Goal: Information Seeking & Learning: Understand process/instructions

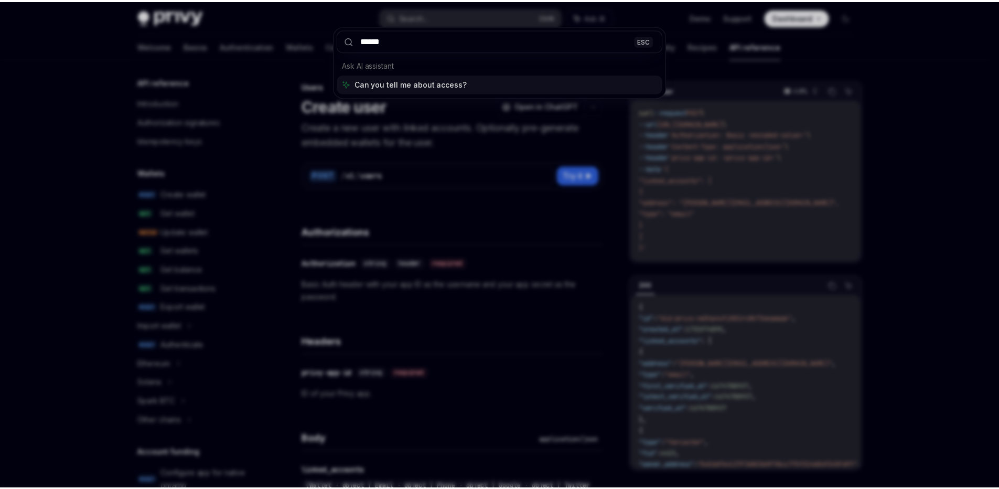
scroll to position [594, 0]
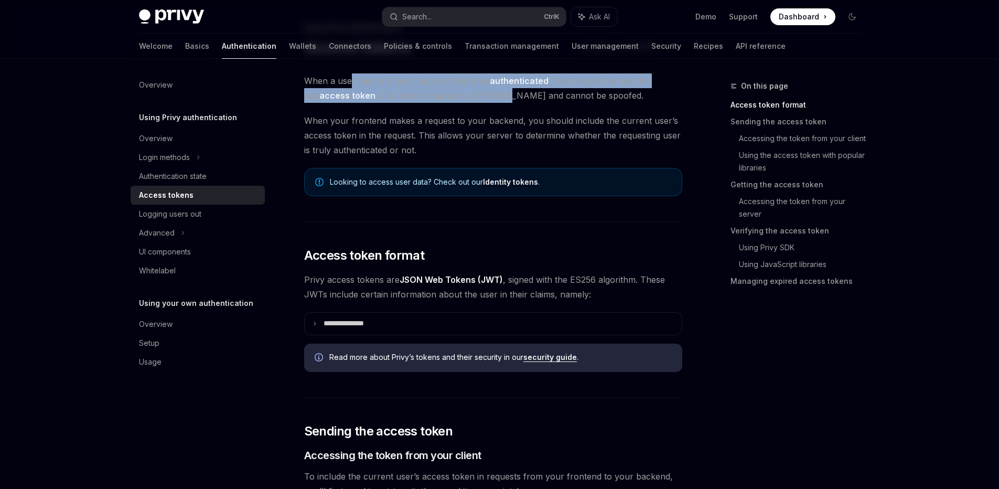
drag, startPoint x: 351, startPoint y: 87, endPoint x: 484, endPoint y: 96, distance: 134.0
click at [484, 96] on span "When a user logs in to your app and becomes authenticated , Privy issues the us…" at bounding box center [493, 87] width 378 height 29
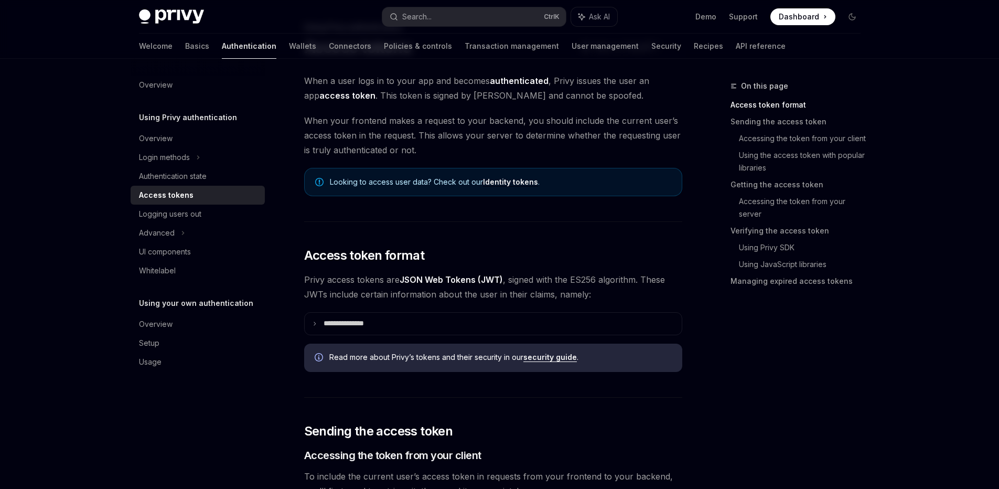
click at [619, 98] on span "When a user logs in to your app and becomes authenticated , Privy issues the us…" at bounding box center [493, 87] width 378 height 29
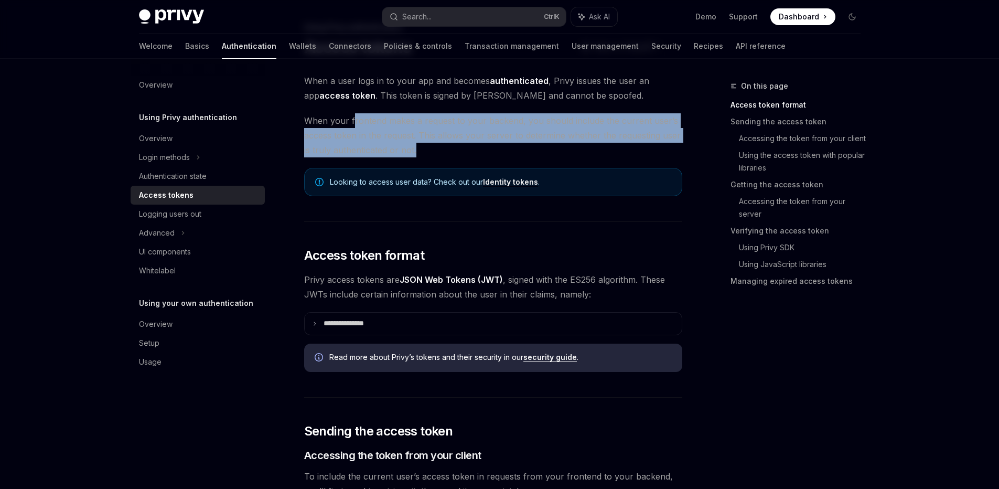
drag, startPoint x: 353, startPoint y: 116, endPoint x: 482, endPoint y: 146, distance: 132.4
click at [482, 146] on span "When your frontend makes a request to your backend, you should include the curr…" at bounding box center [493, 135] width 378 height 44
click at [651, 151] on span "When your frontend makes a request to your backend, you should include the curr…" at bounding box center [493, 135] width 378 height 44
drag, startPoint x: 422, startPoint y: 158, endPoint x: 289, endPoint y: 122, distance: 137.6
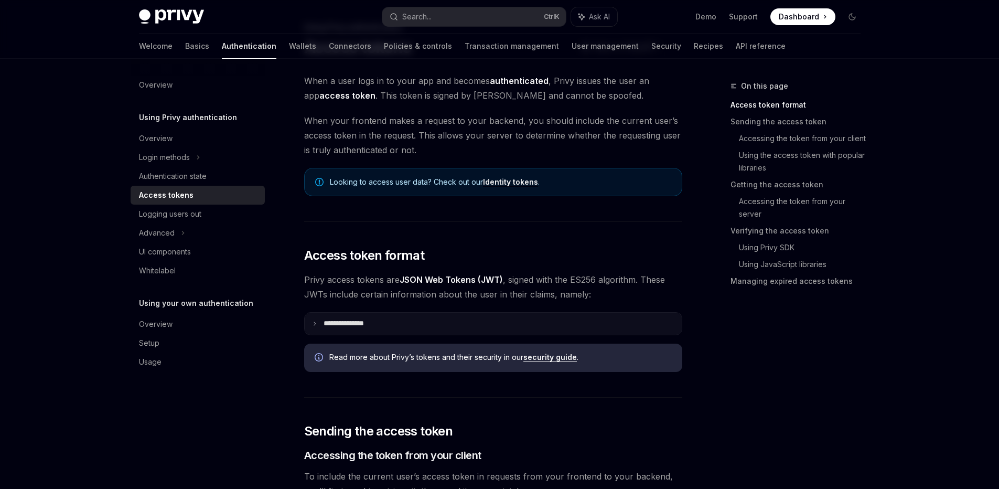
click at [335, 326] on p "**********" at bounding box center [351, 323] width 57 height 9
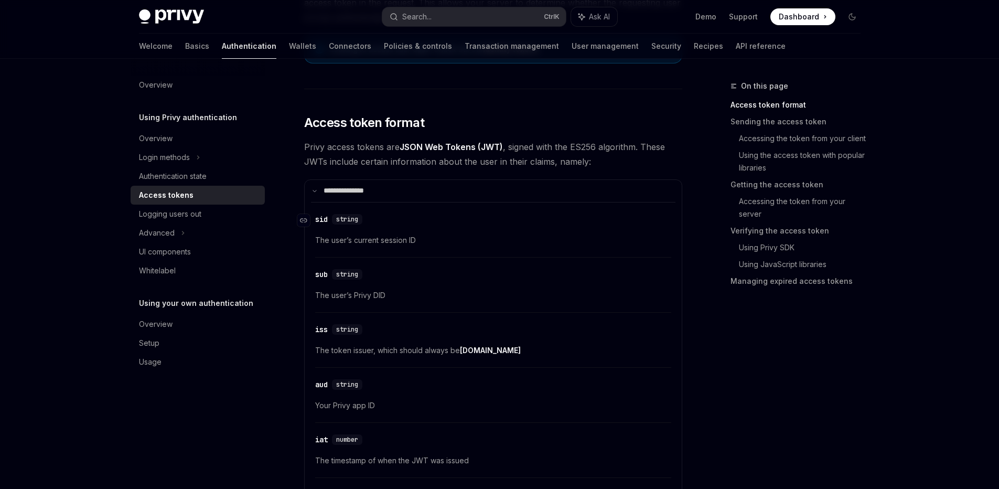
scroll to position [185, 0]
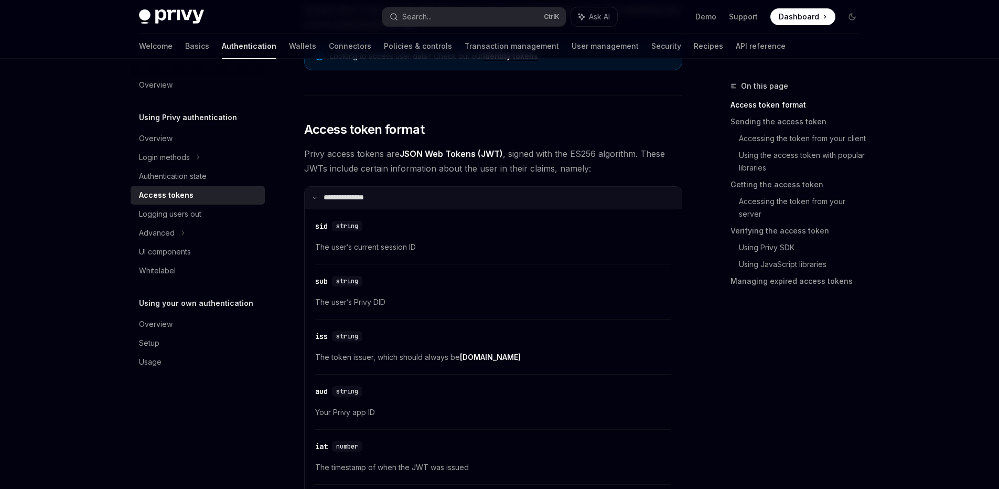
click at [339, 192] on summary "**********" at bounding box center [493, 198] width 377 height 22
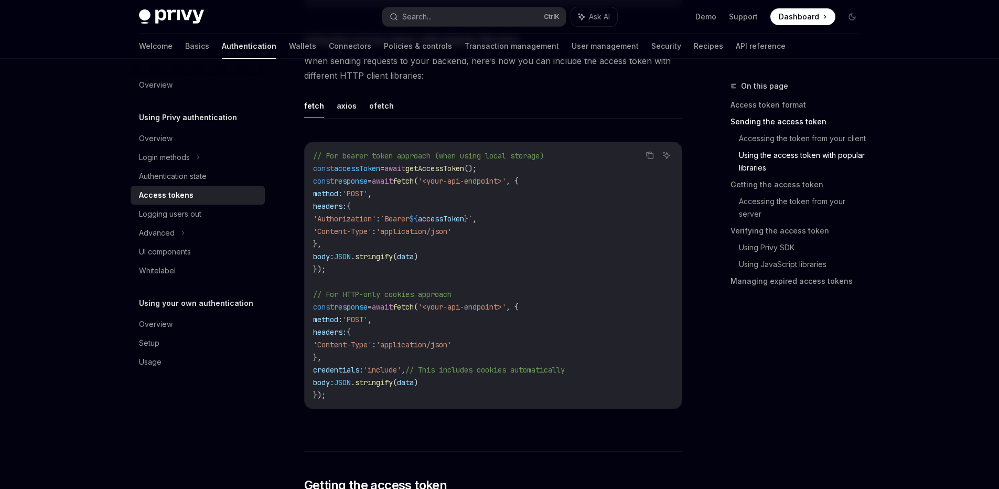
scroll to position [931, 0]
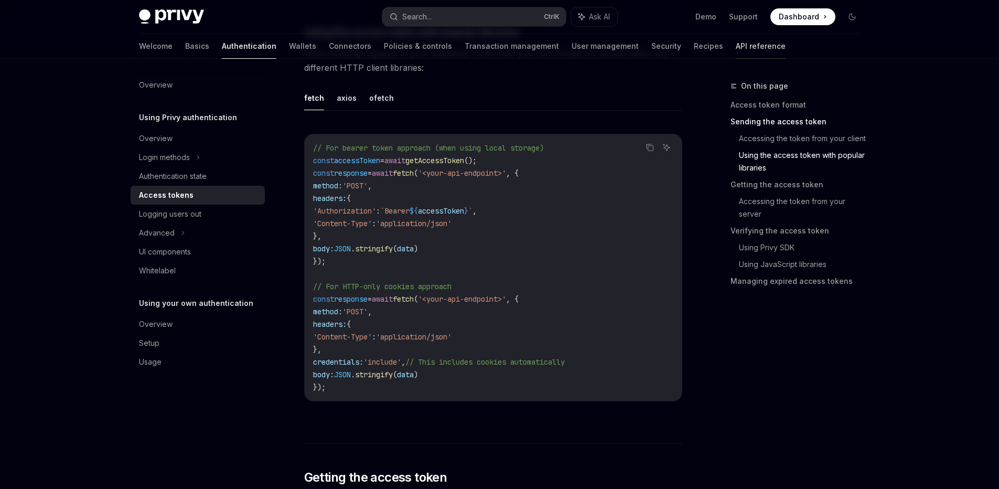
click at [735, 51] on link "API reference" at bounding box center [760, 46] width 50 height 25
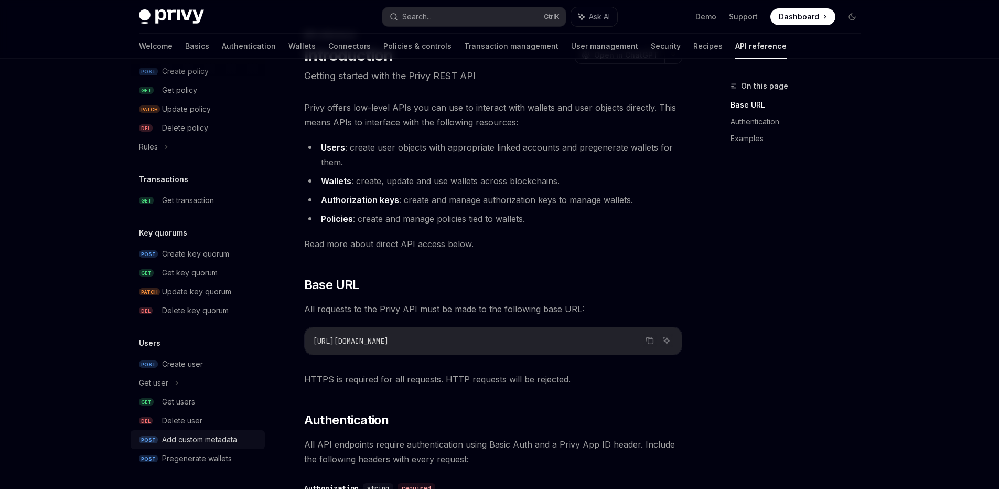
scroll to position [63, 0]
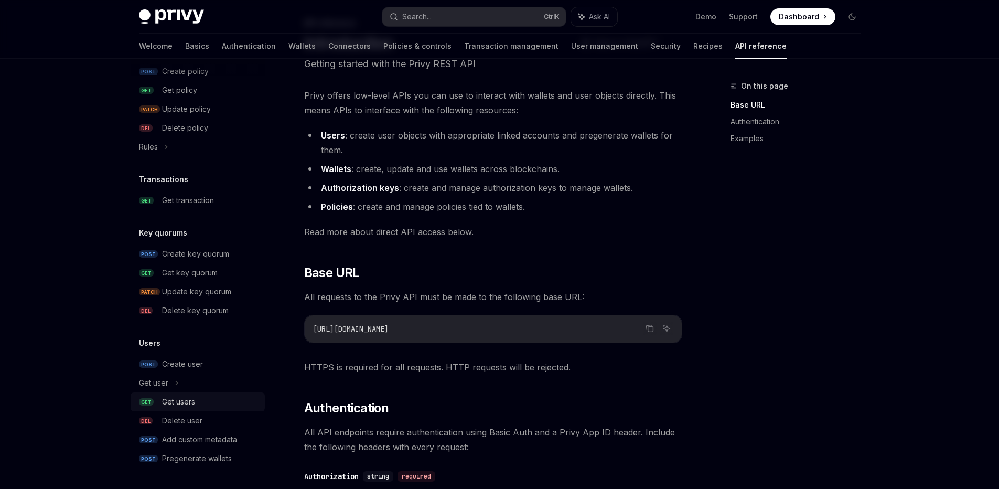
click at [189, 400] on div "Get users" at bounding box center [178, 401] width 33 height 13
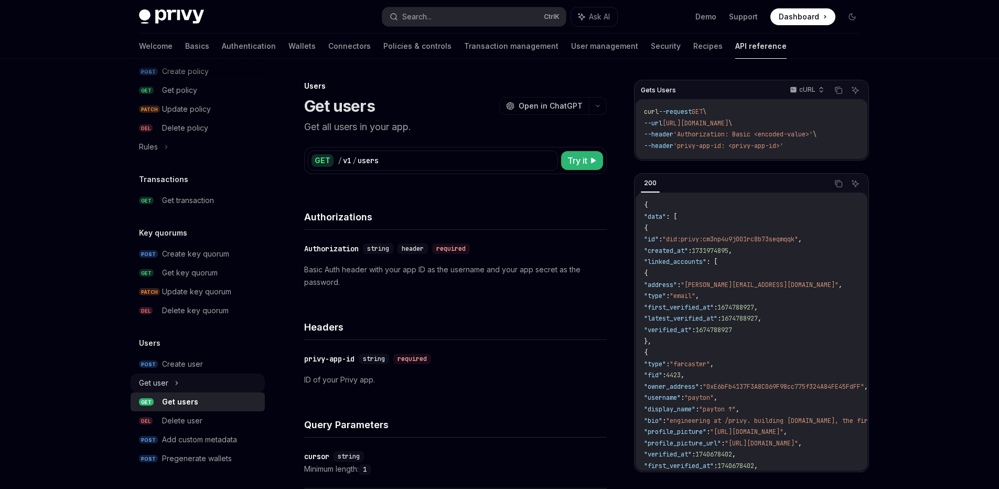
click at [167, 385] on div "Get user" at bounding box center [153, 382] width 29 height 13
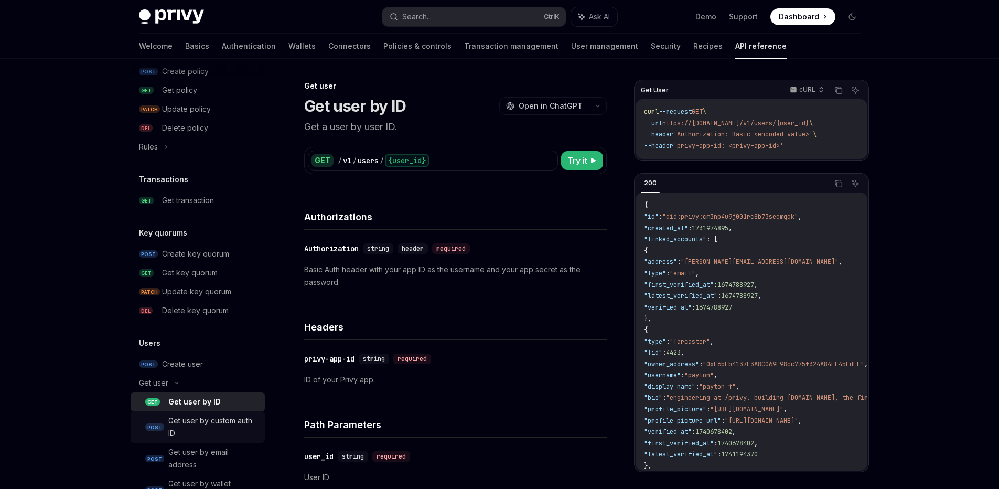
scroll to position [708, 0]
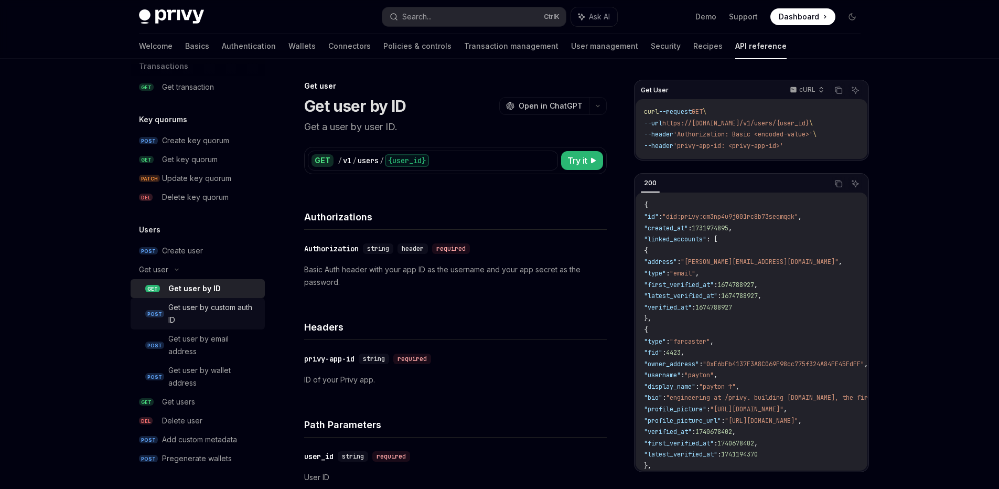
click at [201, 317] on div "Get user by custom auth ID" at bounding box center [213, 313] width 90 height 25
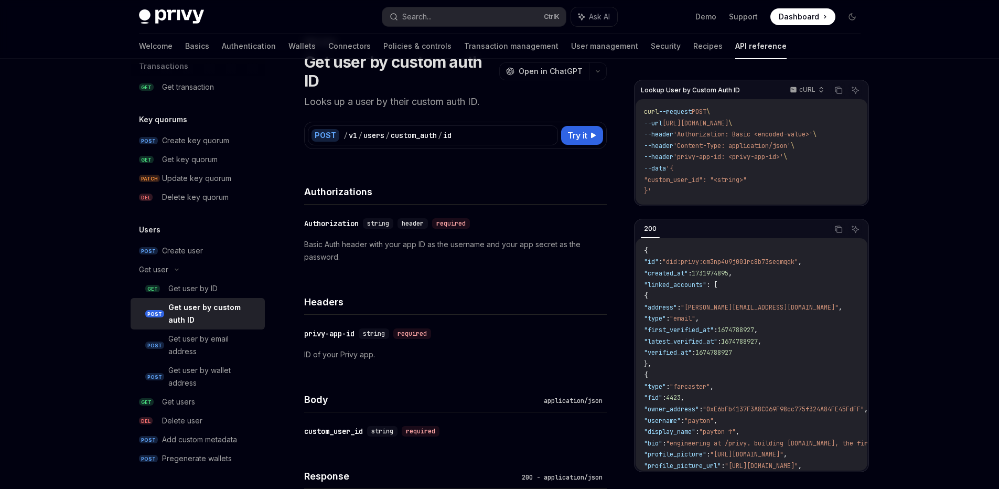
scroll to position [165, 0]
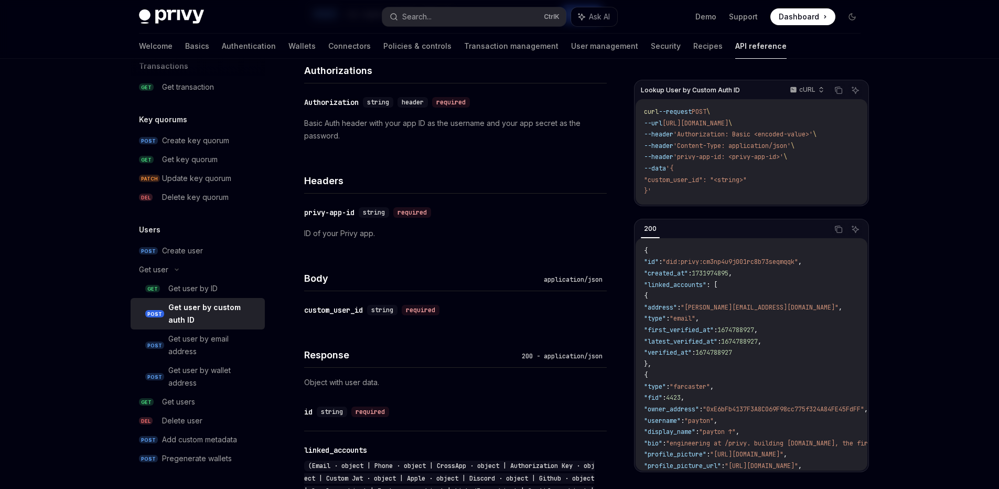
click at [415, 323] on div "​ custom_user_id string required" at bounding box center [455, 310] width 302 height 38
click at [339, 312] on div "custom_user_id" at bounding box center [333, 310] width 59 height 10
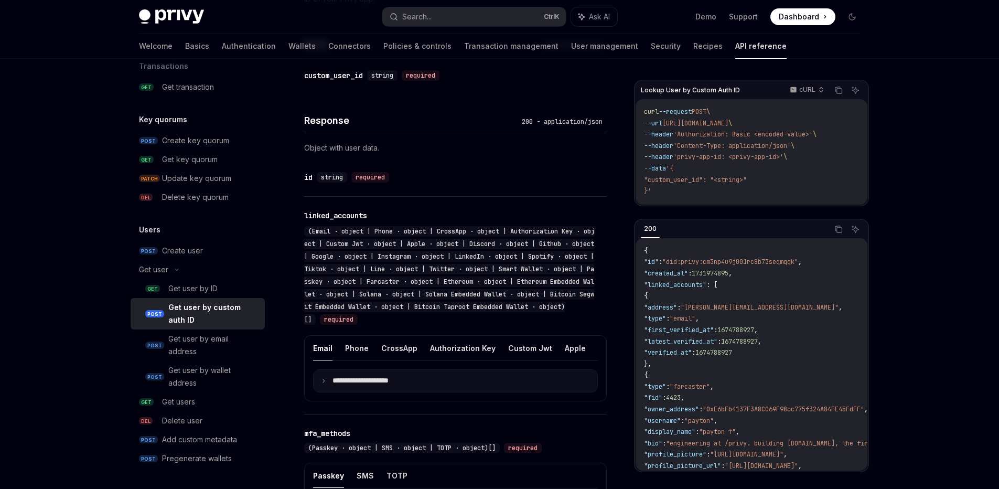
click at [330, 392] on summary "**********" at bounding box center [455, 381] width 284 height 22
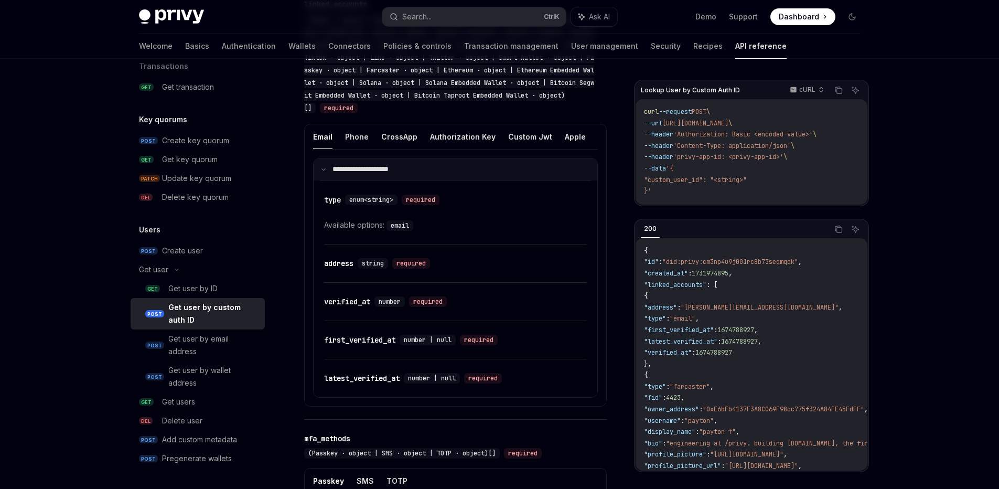
scroll to position [612, 0]
click at [356, 134] on button "Phone" at bounding box center [357, 135] width 24 height 25
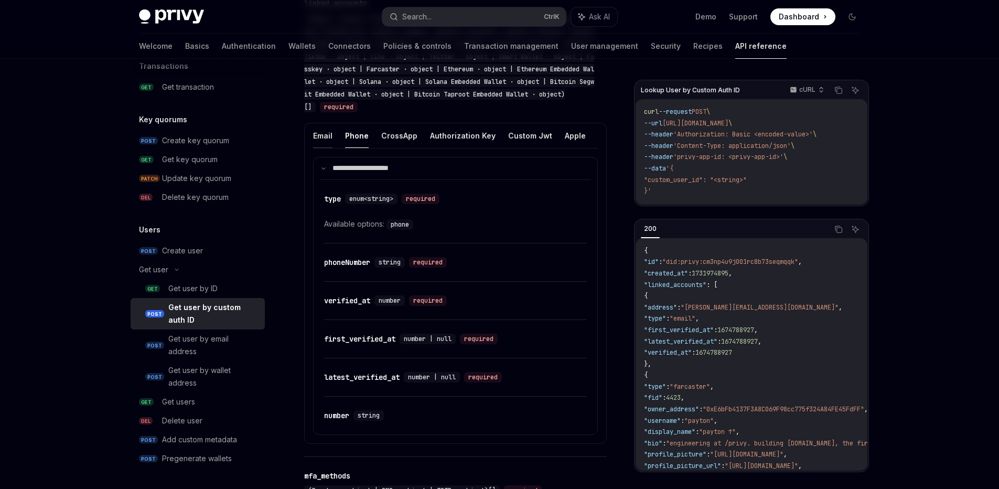
click at [324, 135] on button "Email" at bounding box center [322, 135] width 19 height 25
type textarea "*"
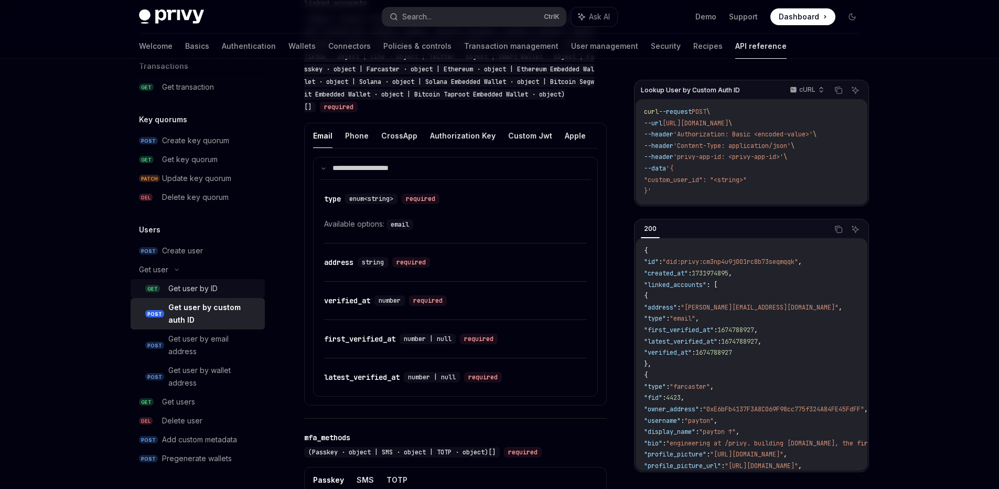
click at [187, 287] on div "Get user by ID" at bounding box center [192, 288] width 49 height 13
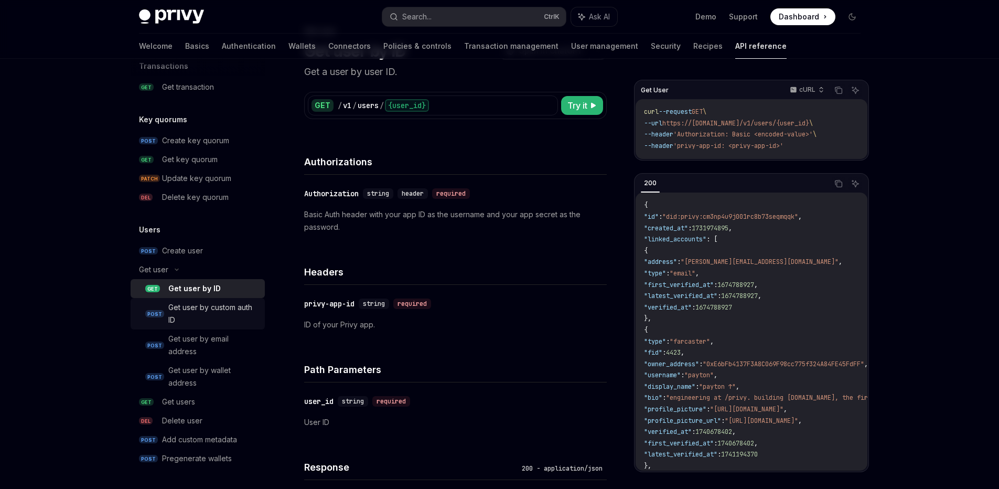
scroll to position [885, 0]
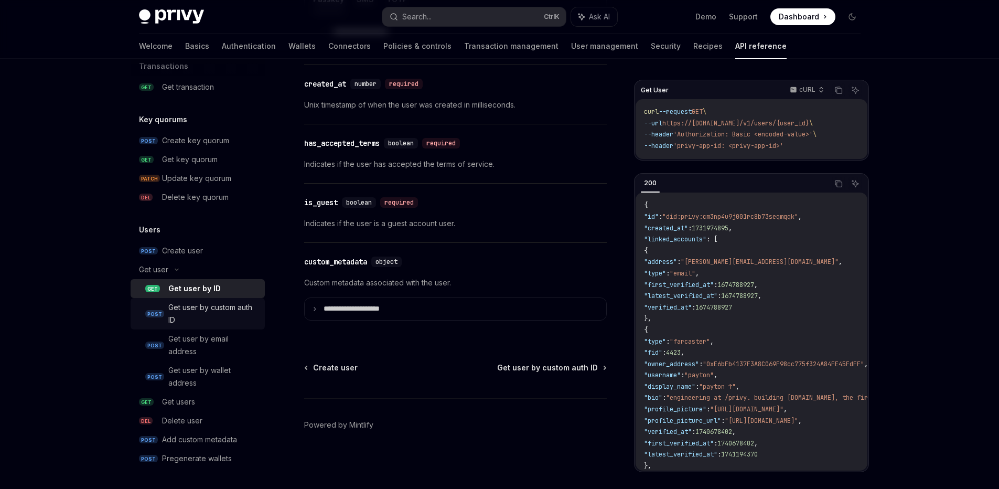
click at [207, 322] on div "Get user by custom auth ID" at bounding box center [213, 313] width 90 height 25
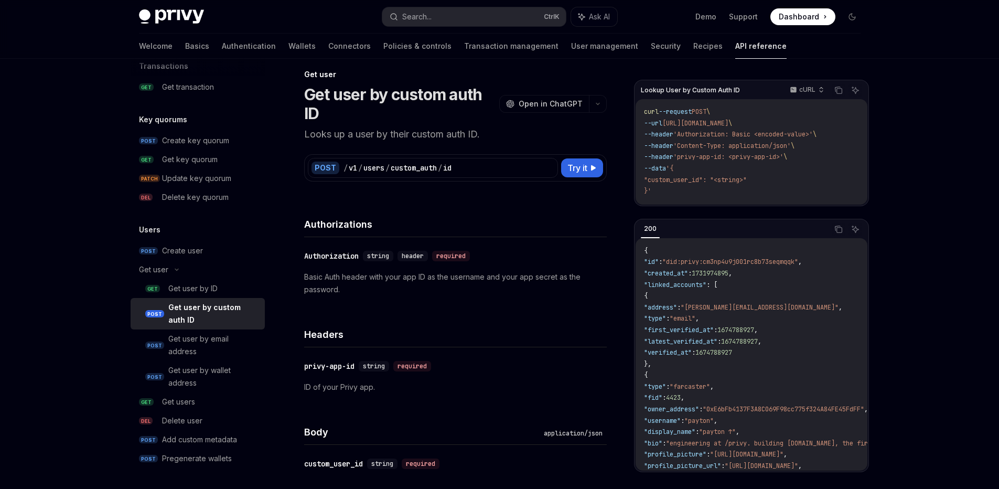
scroll to position [47, 0]
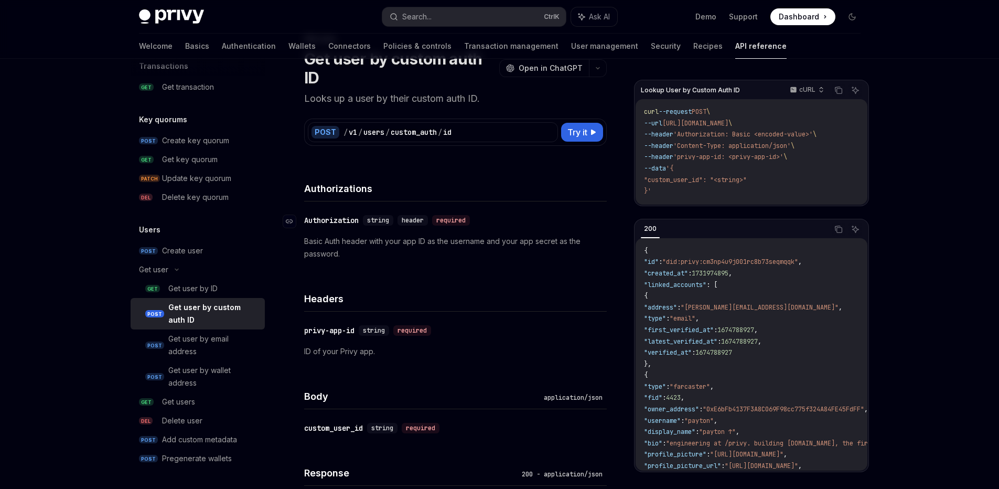
click at [324, 223] on div "Authorization" at bounding box center [331, 220] width 55 height 10
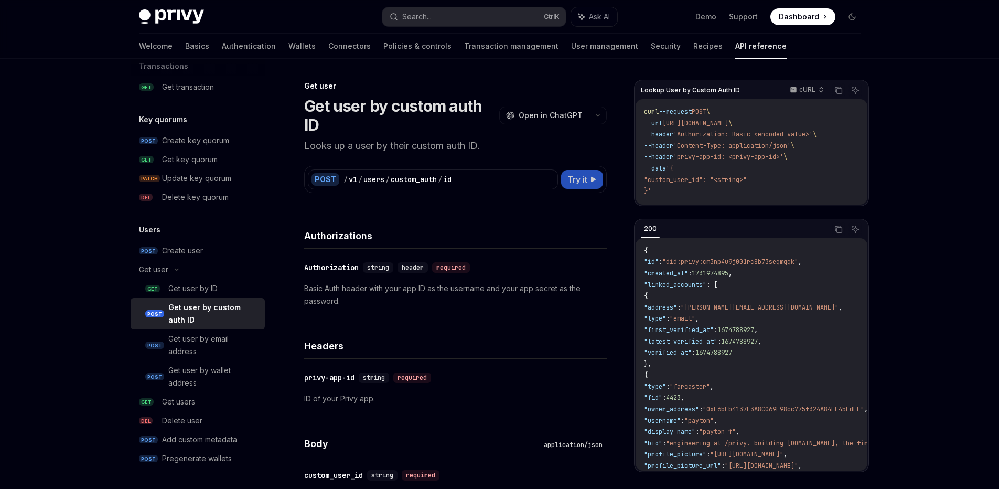
click at [579, 173] on span "Try it" at bounding box center [577, 179] width 20 height 13
type textarea "*"
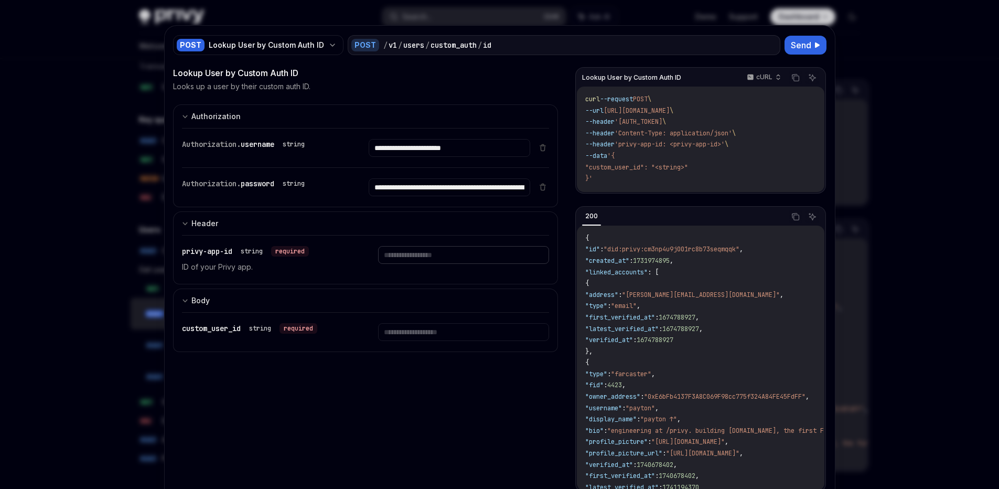
click at [428, 157] on input "text" at bounding box center [449, 148] width 161 height 18
click at [431, 147] on input "**********" at bounding box center [449, 148] width 161 height 18
click at [416, 157] on input "text" at bounding box center [449, 148] width 161 height 18
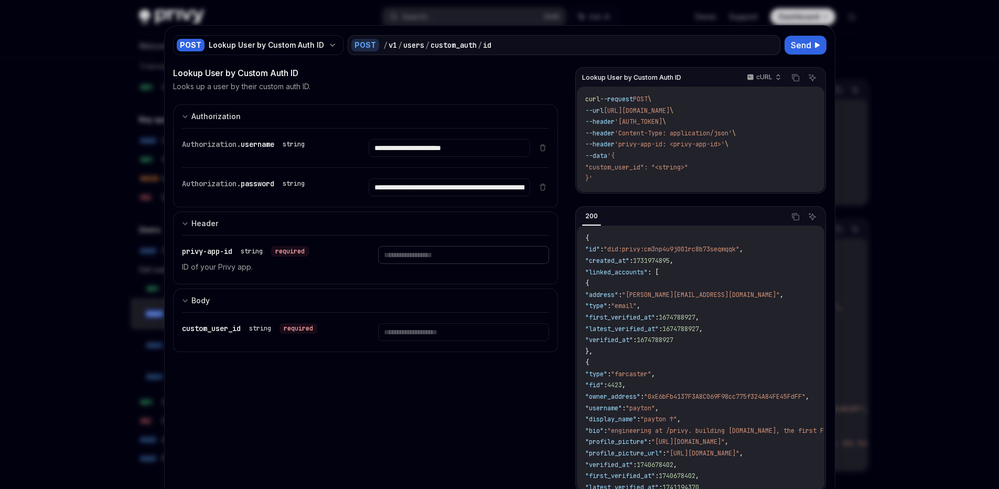
paste input "**********"
type input "**********"
click at [389, 371] on div "**********" at bounding box center [365, 288] width 385 height 442
click at [403, 157] on input "text" at bounding box center [449, 148] width 161 height 18
drag, startPoint x: 311, startPoint y: 419, endPoint x: 253, endPoint y: 342, distance: 96.7
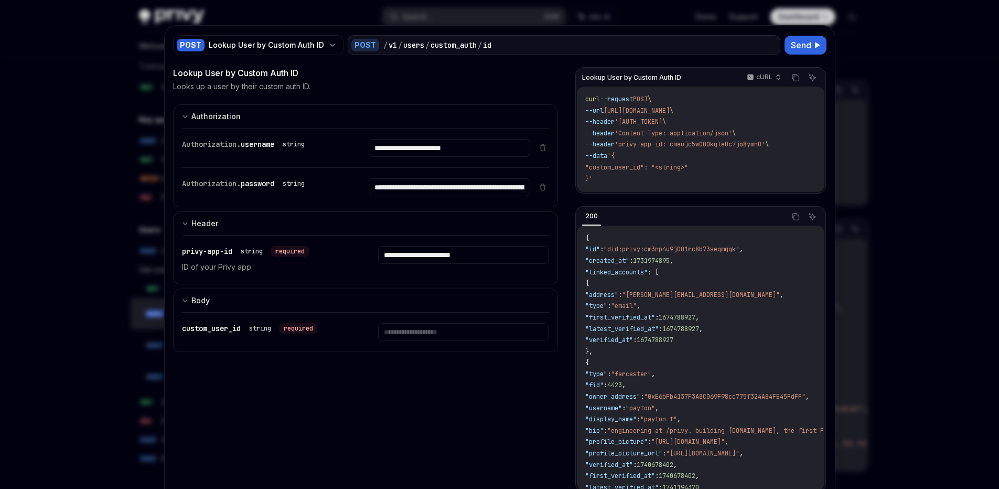
click at [311, 418] on div "**********" at bounding box center [365, 288] width 385 height 442
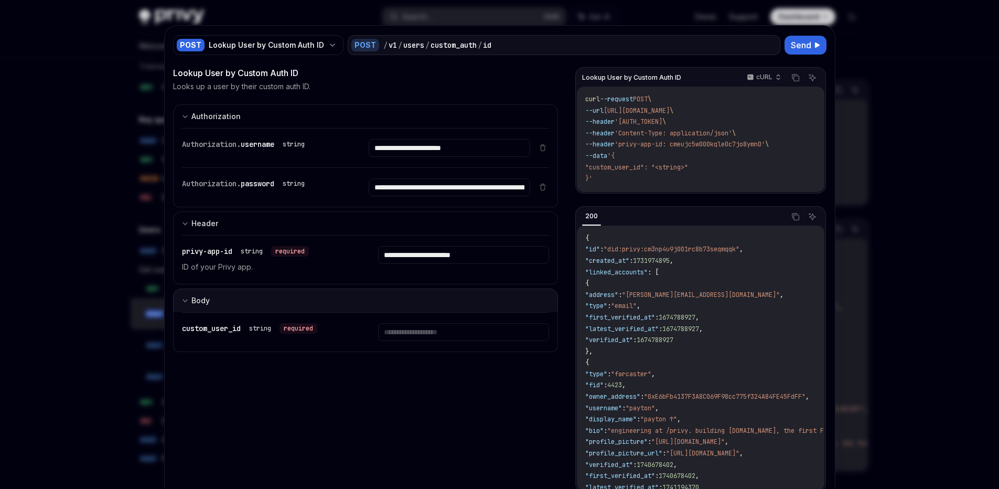
click at [191, 306] on div "Body" at bounding box center [200, 300] width 18 height 13
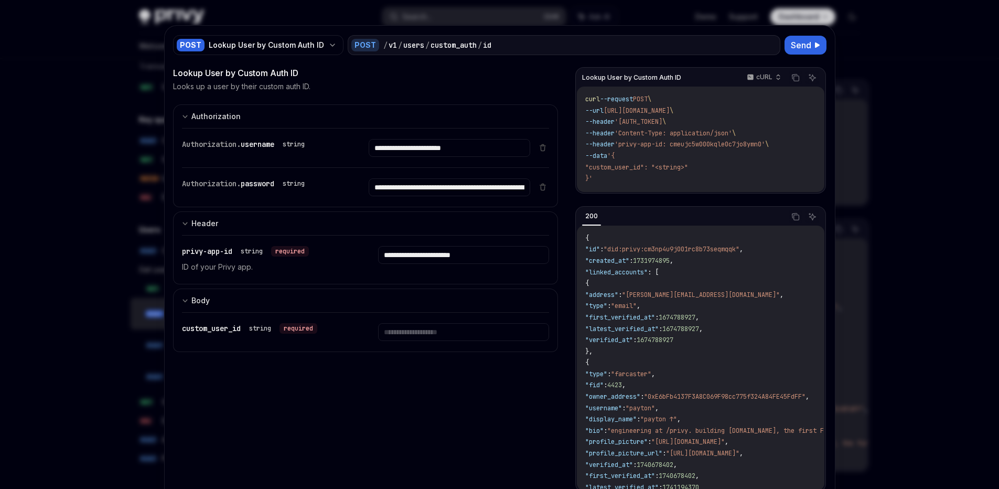
click at [234, 327] on span "custom_user_id" at bounding box center [211, 327] width 59 height 9
click at [289, 329] on div "required" at bounding box center [298, 328] width 38 height 10
click at [263, 332] on div "string" at bounding box center [260, 328] width 22 height 8
click at [431, 157] on input "text" at bounding box center [449, 148] width 161 height 18
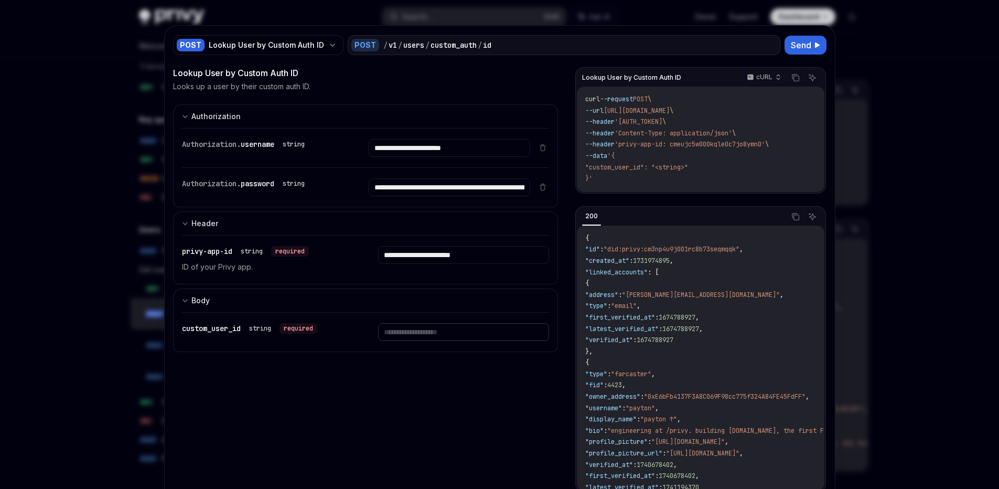
paste input "**********"
type input "**********"
click at [786, 50] on button "Send" at bounding box center [805, 45] width 42 height 19
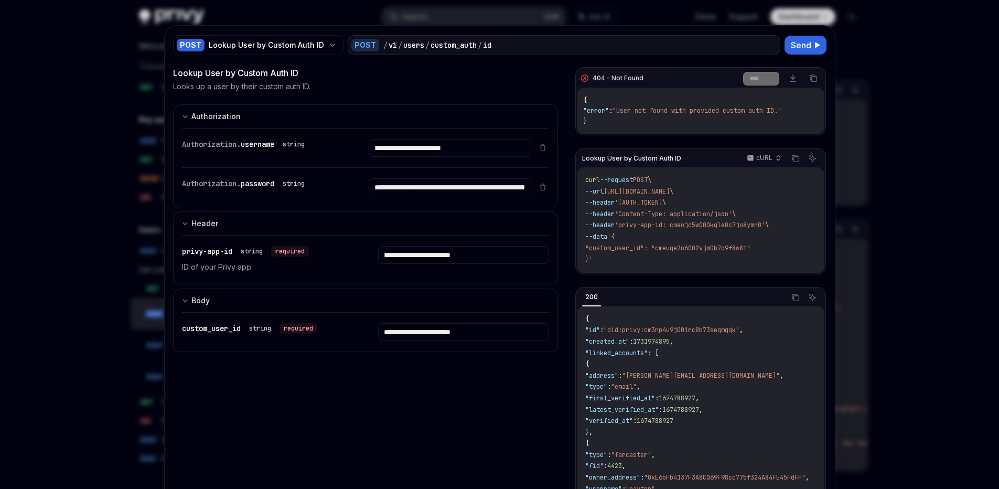
drag, startPoint x: 931, startPoint y: 183, endPoint x: 833, endPoint y: 90, distance: 135.0
click at [930, 181] on div at bounding box center [499, 244] width 999 height 489
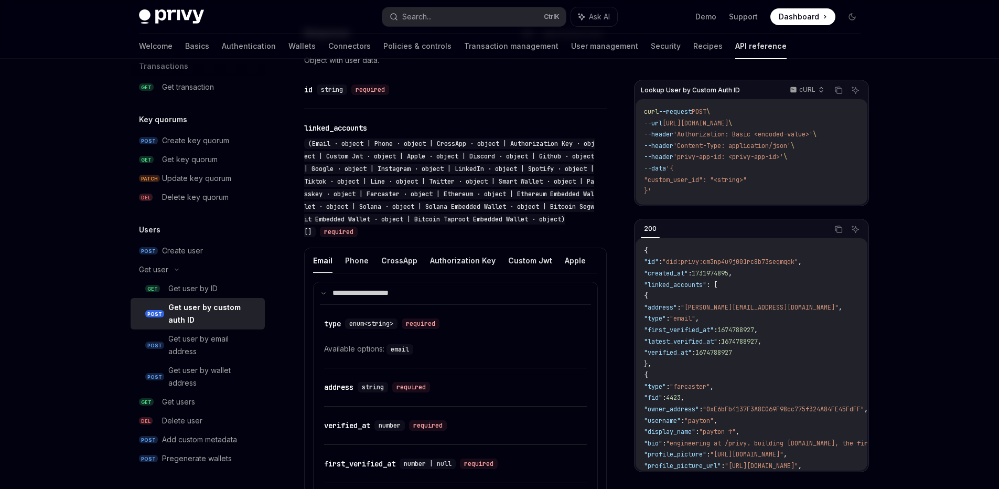
scroll to position [488, 0]
click at [321, 259] on button "Email" at bounding box center [322, 259] width 19 height 25
click at [346, 258] on button "Phone" at bounding box center [357, 259] width 24 height 25
click at [323, 256] on button "Email" at bounding box center [322, 259] width 19 height 25
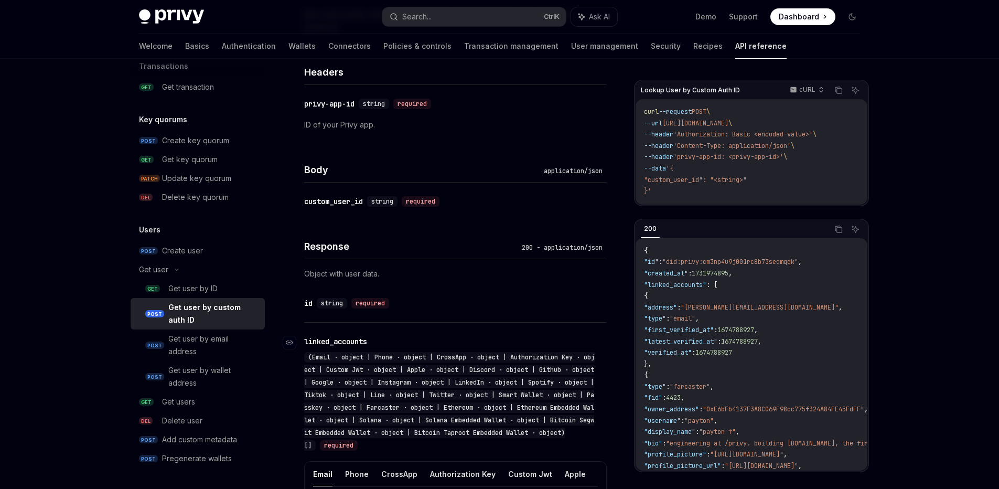
scroll to position [377, 0]
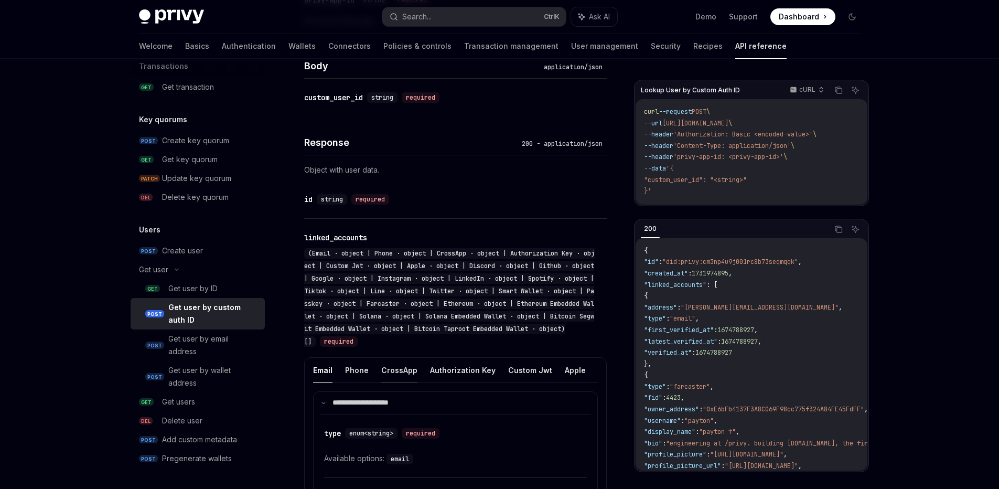
click at [385, 371] on button "CrossApp" at bounding box center [399, 370] width 36 height 25
click at [364, 372] on button "Phone" at bounding box center [357, 370] width 24 height 25
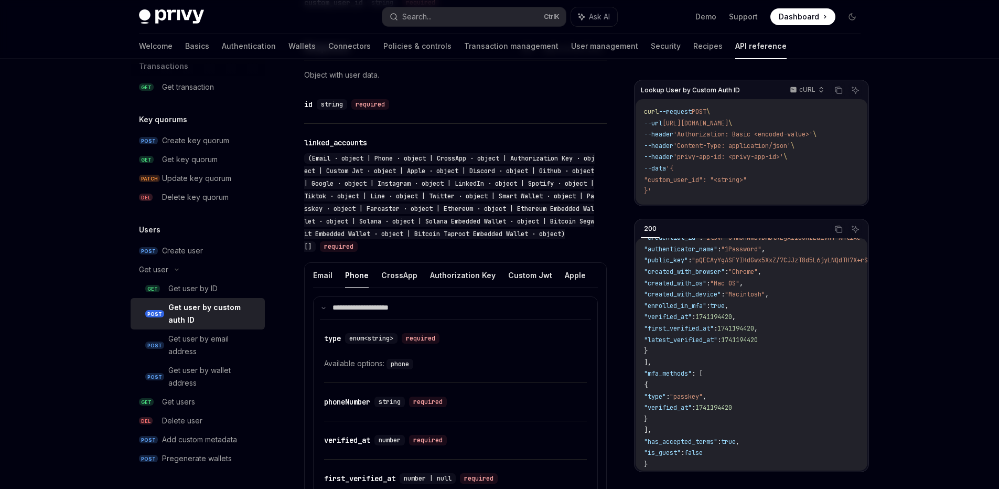
scroll to position [472, 0]
click at [445, 276] on button "Authorization Key" at bounding box center [463, 275] width 66 height 25
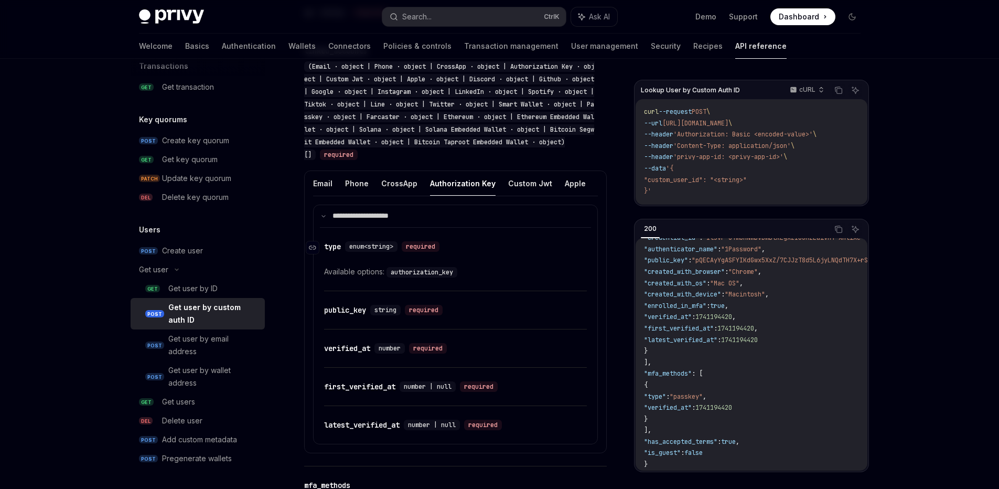
scroll to position [558, 0]
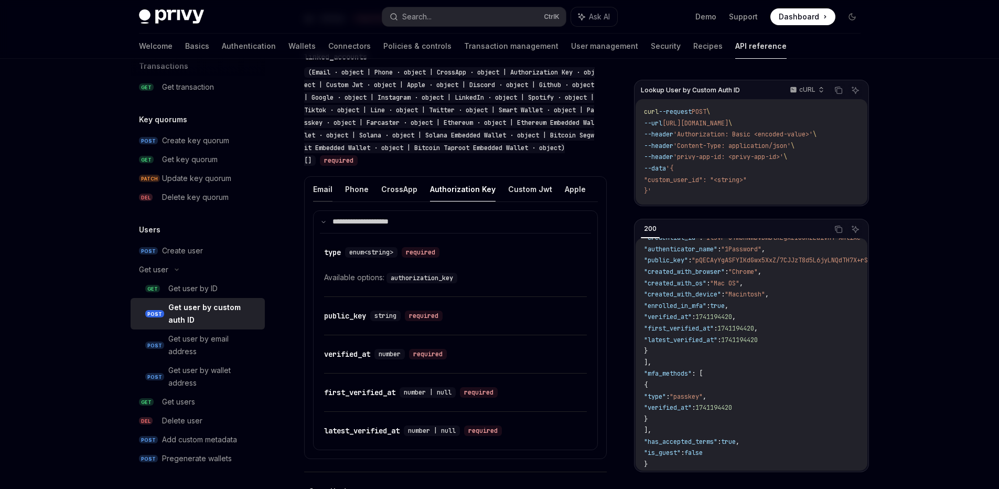
click at [322, 186] on button "Email" at bounding box center [322, 189] width 19 height 25
click at [342, 398] on div "​ first_verified_at number | null required" at bounding box center [450, 392] width 252 height 13
click at [348, 397] on div "first_verified_at" at bounding box center [359, 392] width 71 height 10
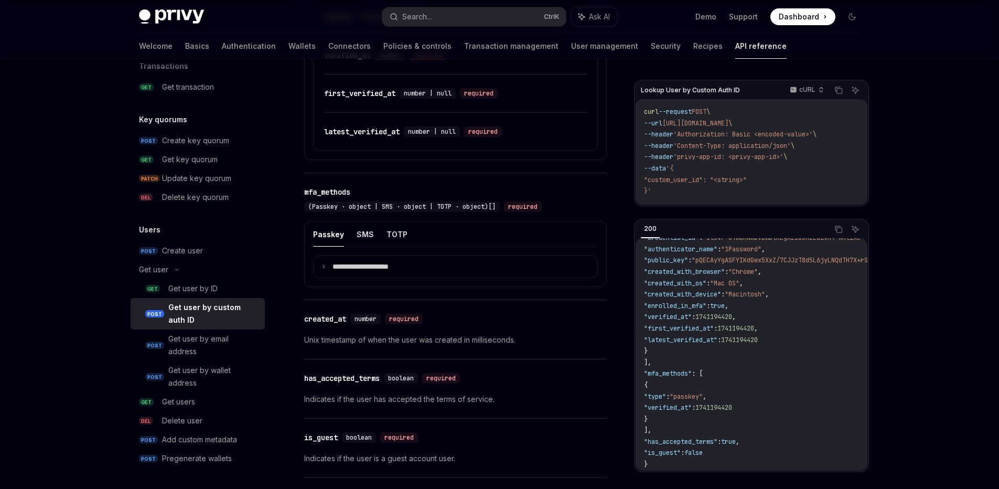
scroll to position [882, 0]
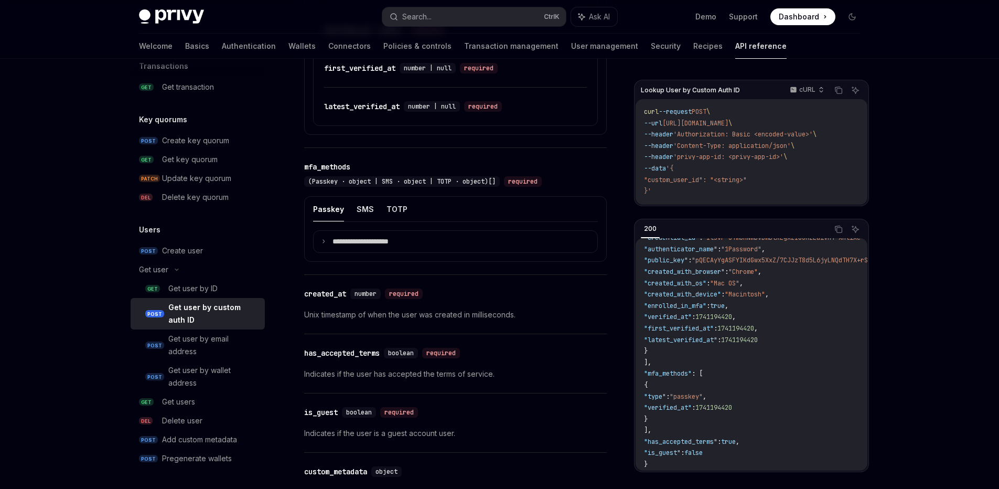
click at [307, 247] on div "**********" at bounding box center [455, 229] width 302 height 66
click at [315, 245] on summary "**********" at bounding box center [455, 242] width 284 height 22
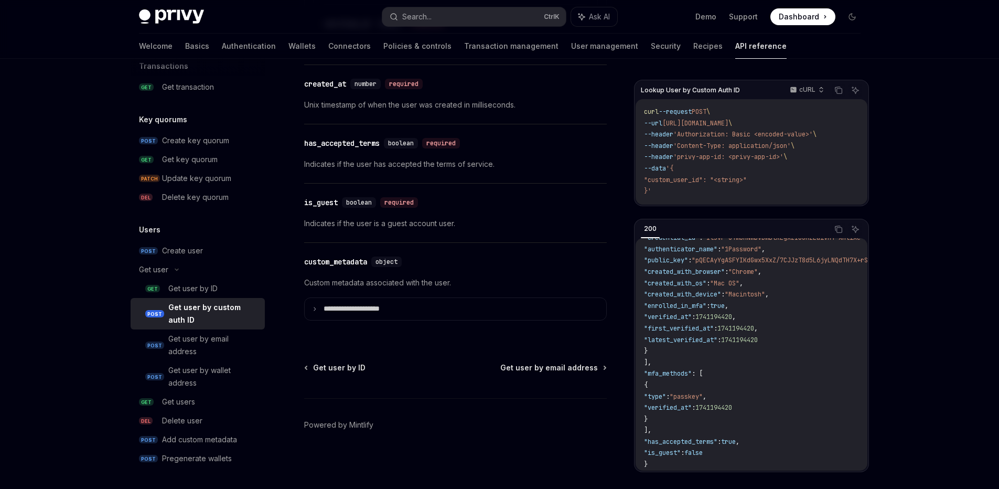
scroll to position [1201, 0]
click at [222, 345] on div "Get user by email address" at bounding box center [213, 344] width 90 height 25
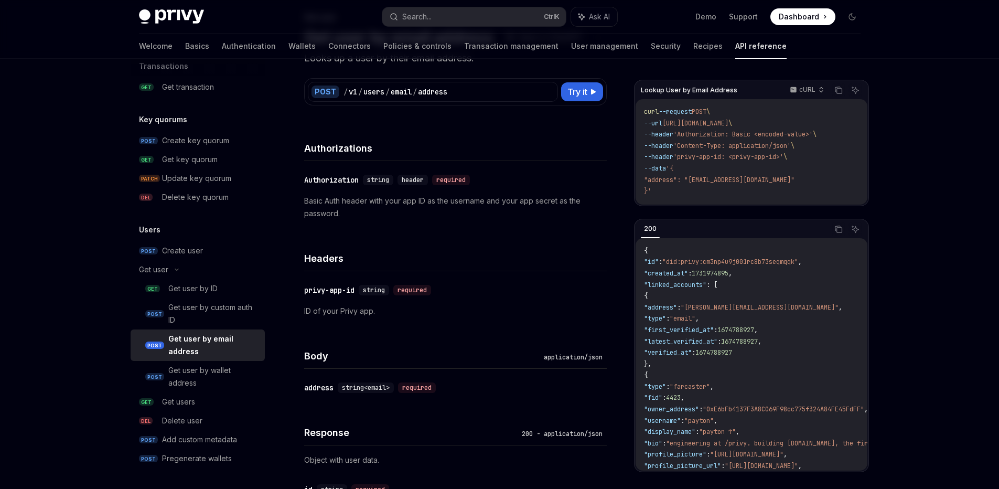
scroll to position [63, 0]
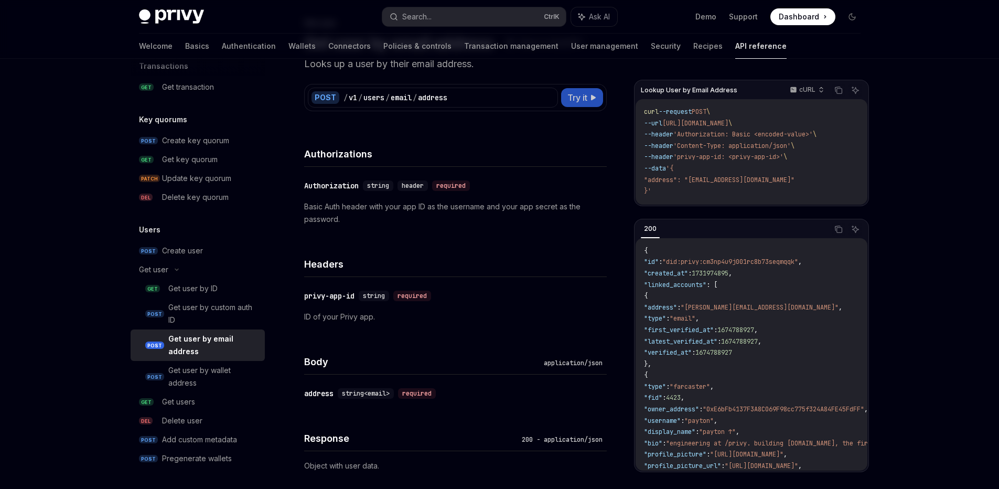
click at [570, 102] on span "Try it" at bounding box center [577, 97] width 20 height 13
type textarea "*"
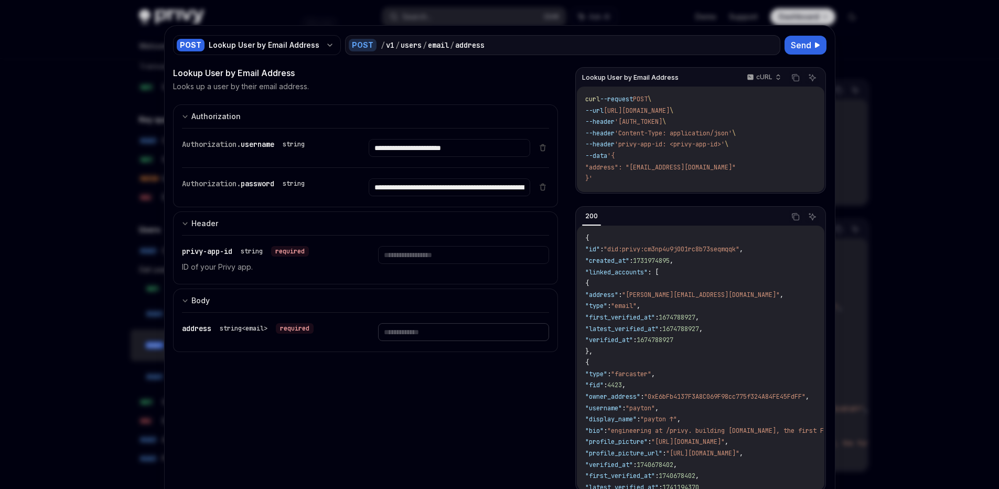
click at [417, 157] on input "text" at bounding box center [449, 148] width 161 height 18
click at [401, 157] on input "text" at bounding box center [449, 148] width 161 height 18
type input "**********"
click at [431, 157] on input "text" at bounding box center [449, 148] width 161 height 18
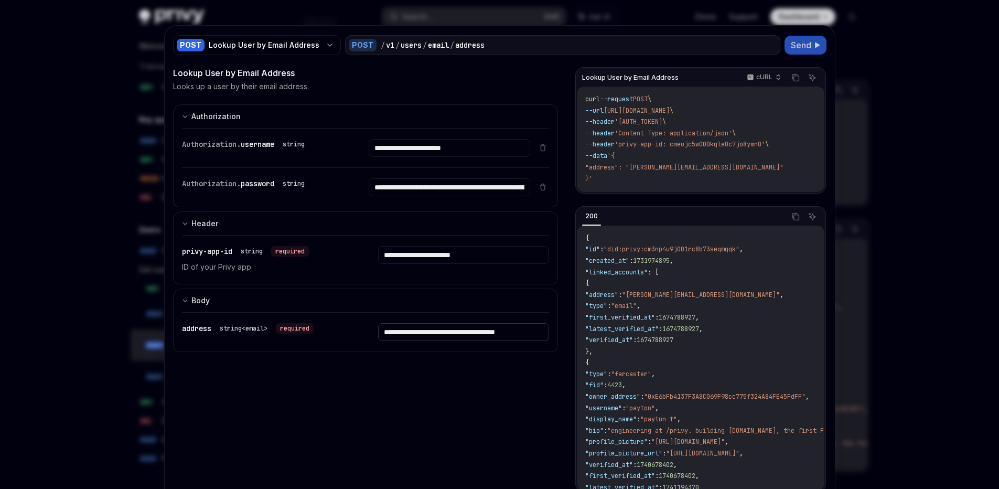
type input "**********"
click at [794, 53] on button "Send" at bounding box center [805, 45] width 42 height 19
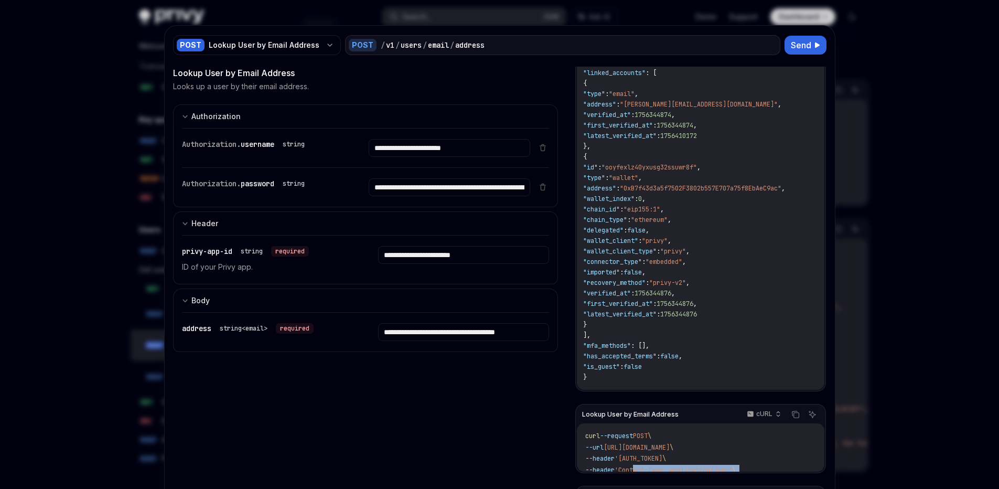
scroll to position [54, 0]
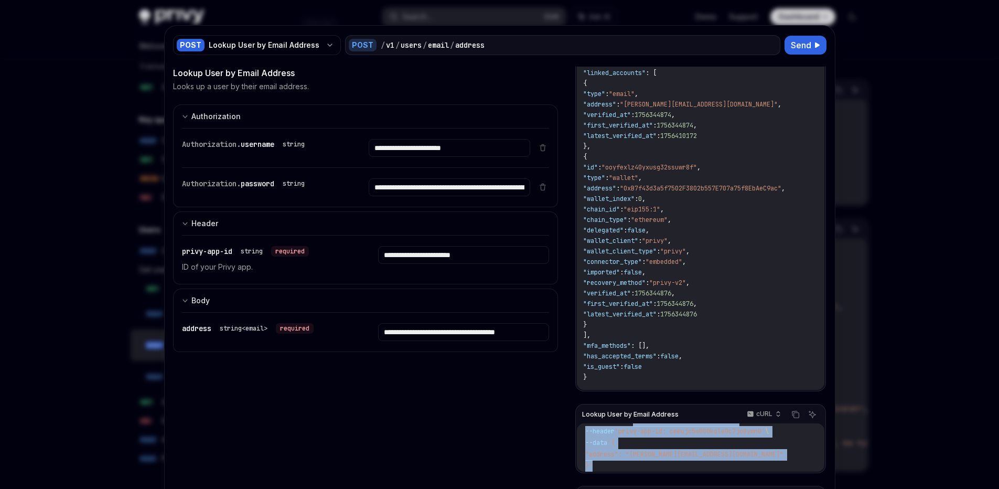
drag, startPoint x: 639, startPoint y: 471, endPoint x: 636, endPoint y: 461, distance: 10.4
click at [636, 461] on div "Lookup User by Email Address cURL Copy Ask AI curl --request POST \ --url https…" at bounding box center [700, 438] width 250 height 69
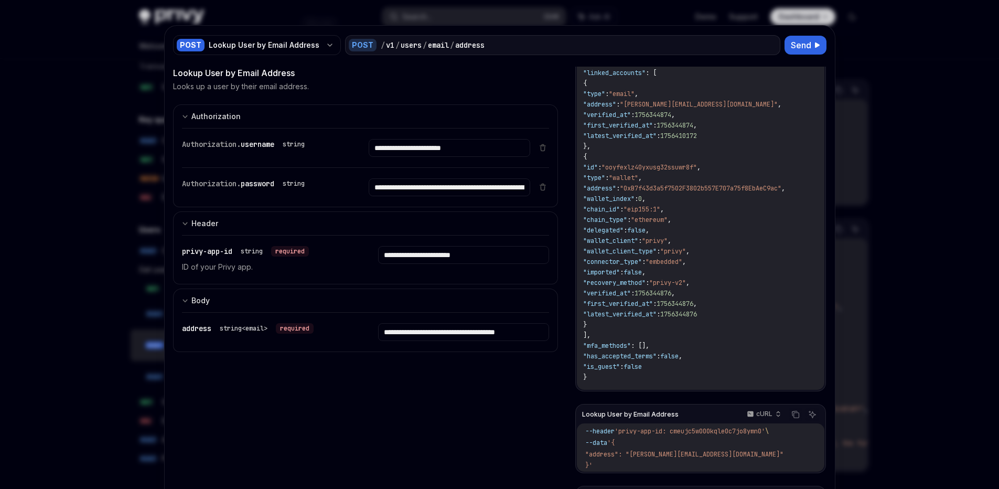
click at [703, 308] on div "{ "id" : "did:privy:cmeuqe2n6002vjm0b7o9f8w8t" , "created_at" : 1756344874 , "l…" at bounding box center [700, 209] width 247 height 361
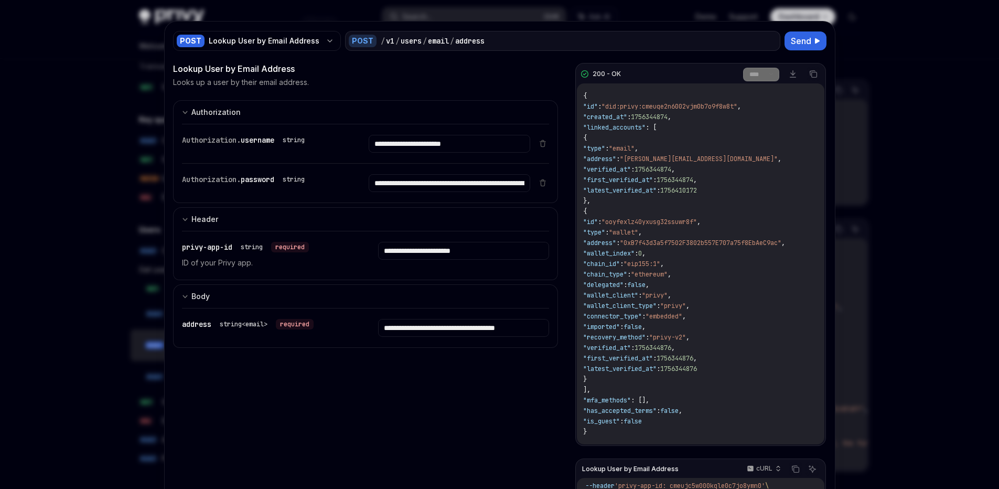
scroll to position [0, 0]
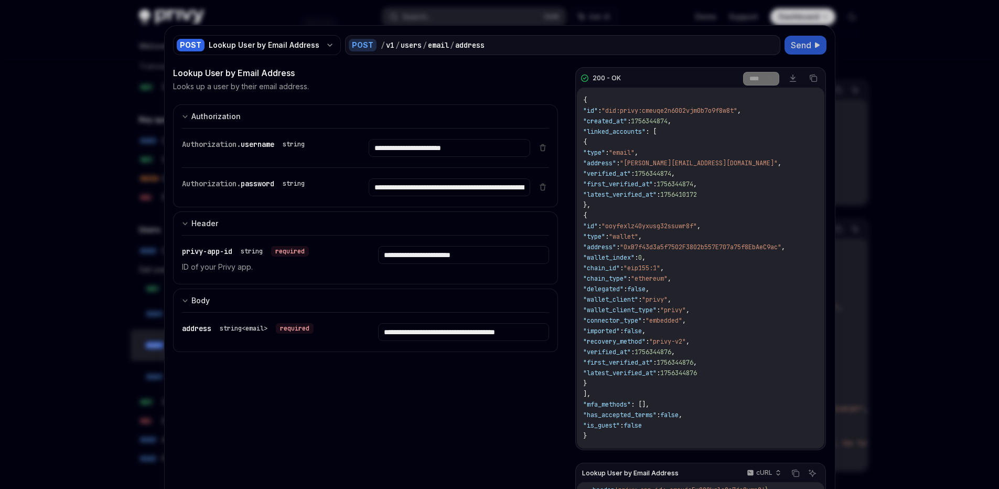
click at [794, 45] on span "Send" at bounding box center [800, 45] width 20 height 13
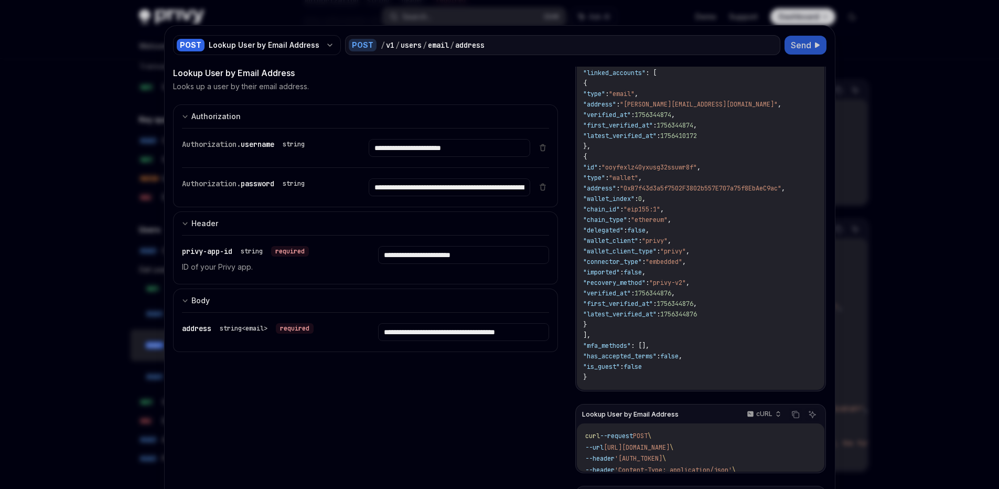
scroll to position [236, 0]
drag, startPoint x: 698, startPoint y: 405, endPoint x: 703, endPoint y: 262, distance: 143.2
click at [677, 331] on div "200 - OK **** ******* Download Copy { "id" : "did:privy:cmeuqe2n6002vjm0b7o9f8w…" at bounding box center [700, 311] width 251 height 489
click at [763, 266] on div "{ "id" : "did:privy:cmeuqe2n6002vjm0b7o9f8w8t" , "created_at" : 1756344874 , "l…" at bounding box center [700, 209] width 247 height 361
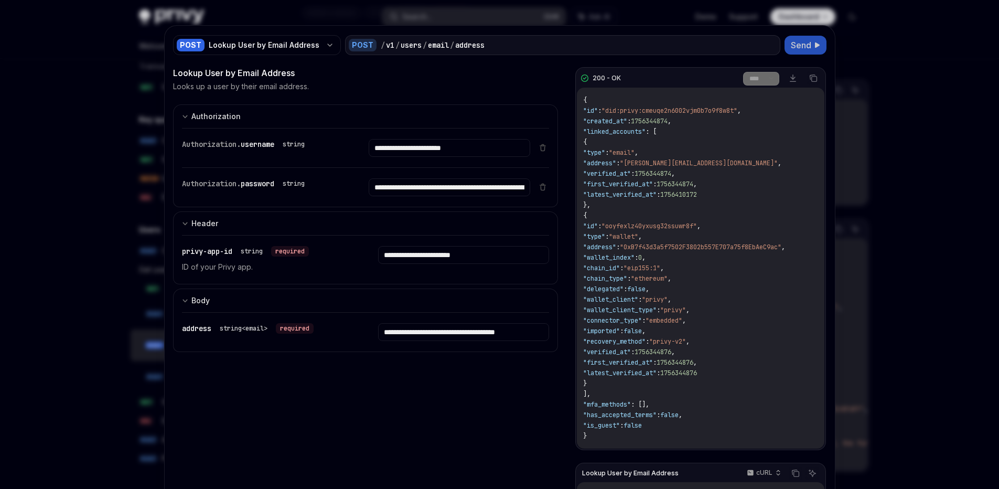
click at [799, 45] on span "Send" at bounding box center [800, 45] width 20 height 13
click at [746, 82] on select "**** *******" at bounding box center [761, 79] width 36 height 14
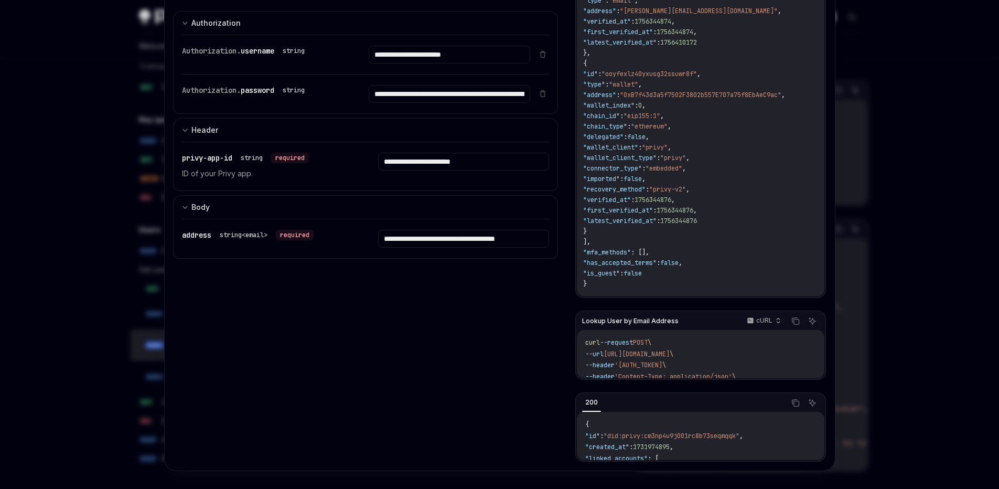
scroll to position [101, 0]
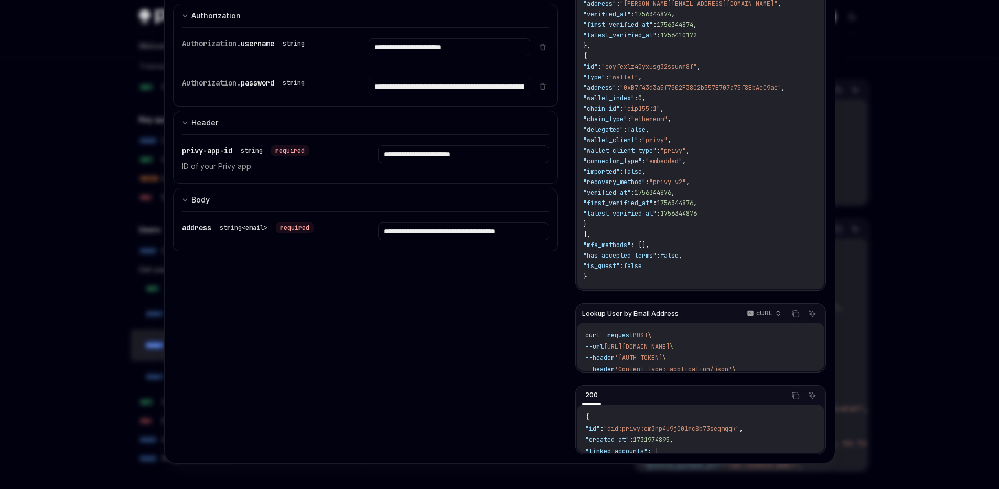
click at [590, 393] on div "200" at bounding box center [591, 394] width 19 height 13
click at [788, 398] on button "Copy the contents from the code block" at bounding box center [795, 395] width 14 height 14
click at [807, 292] on div "200 - OK **** ******* Download Copy { "id" : "did:privy:cmeuqe2n6002vjm0b7o9f8w…" at bounding box center [700, 210] width 251 height 489
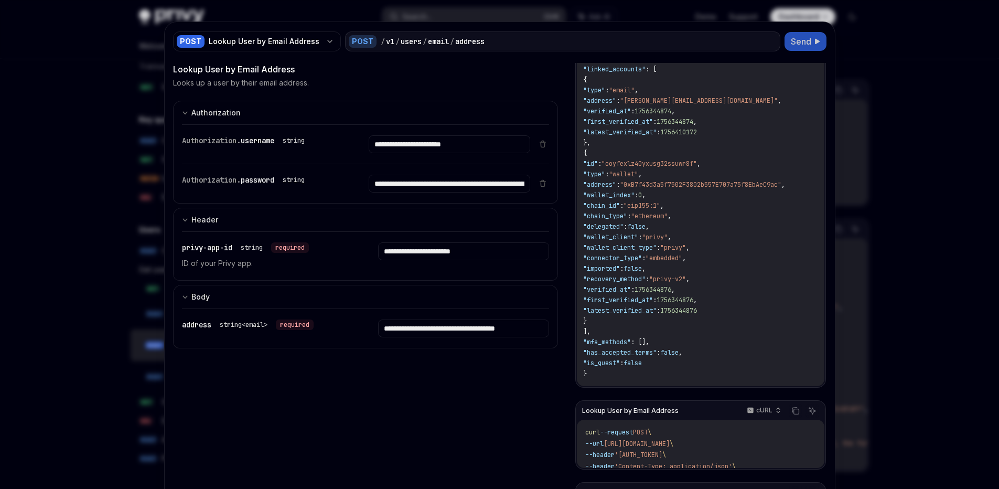
scroll to position [0, 0]
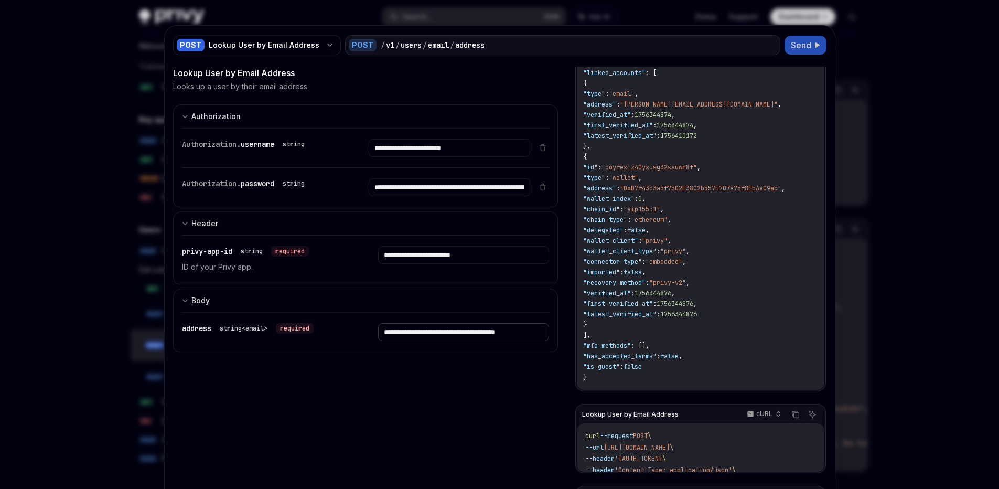
click at [430, 157] on input "**********" at bounding box center [449, 148] width 161 height 18
click at [793, 53] on button "Send" at bounding box center [805, 45] width 42 height 19
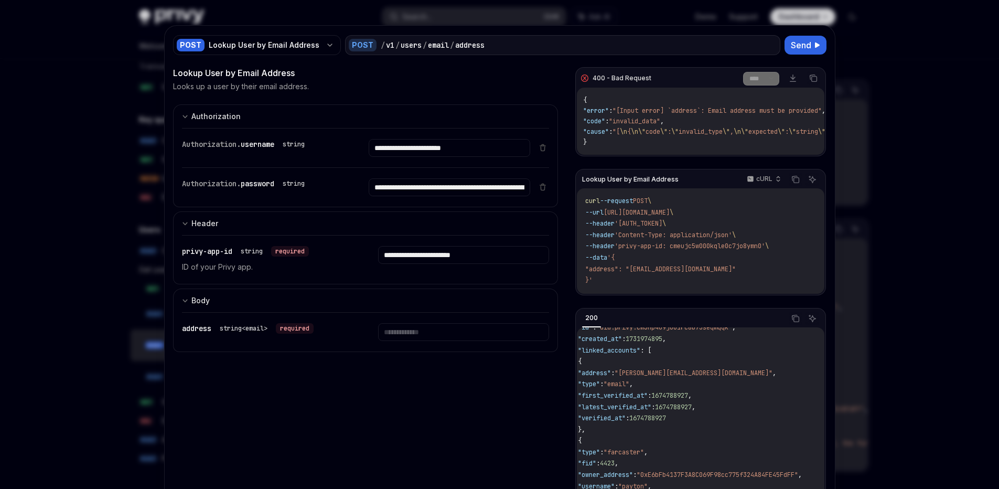
scroll to position [24, 0]
click at [681, 114] on span ""[Input error] `address`: Email address must be provided"" at bounding box center [716, 110] width 209 height 8
click at [440, 157] on input "text" at bounding box center [449, 148] width 161 height 18
paste input "**********"
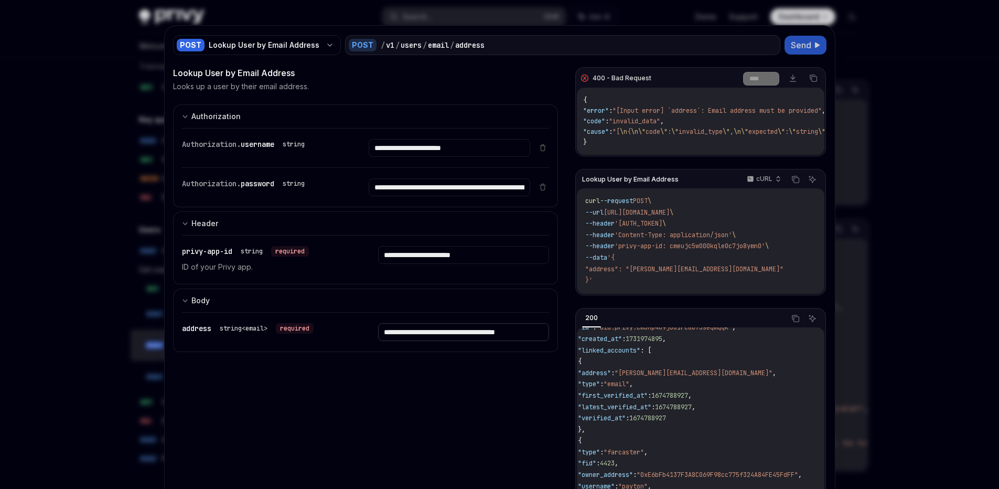
type input "**********"
click at [797, 48] on span "Send" at bounding box center [800, 45] width 20 height 13
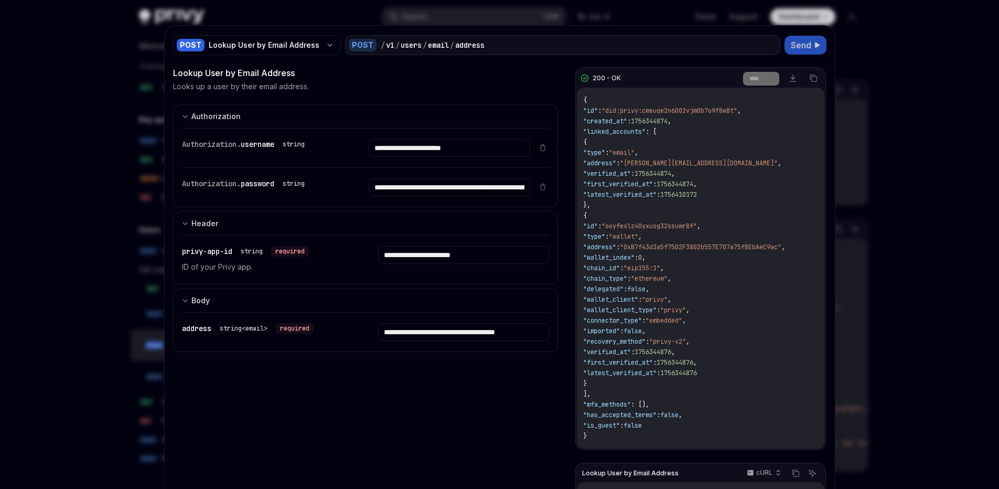
click at [598, 74] on div "200 - OK" at bounding box center [606, 78] width 28 height 8
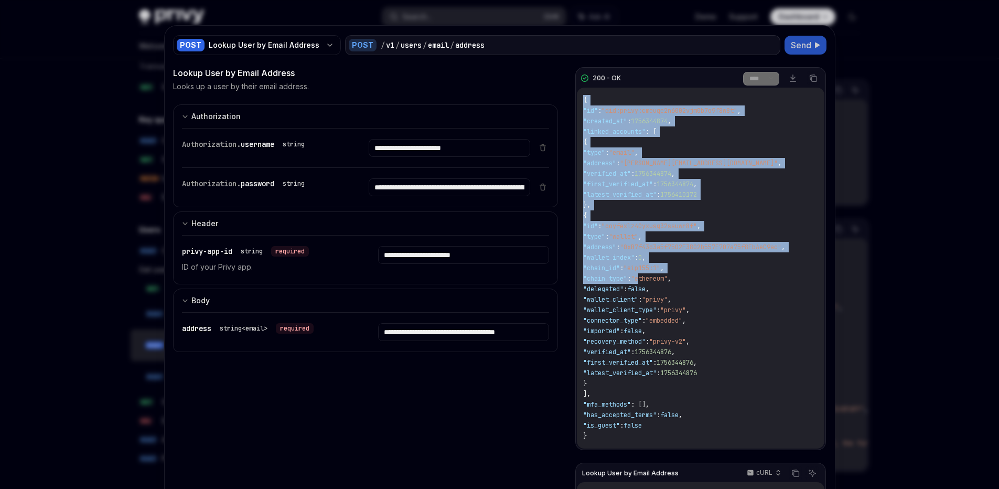
drag, startPoint x: 610, startPoint y: 104, endPoint x: 699, endPoint y: 318, distance: 232.2
click at [667, 282] on div "{ "id" : "did:privy:cmeuqe2n6002vjm0b7o9f8w8t" , "created_at" : 1756344874 , "l…" at bounding box center [700, 268] width 247 height 361
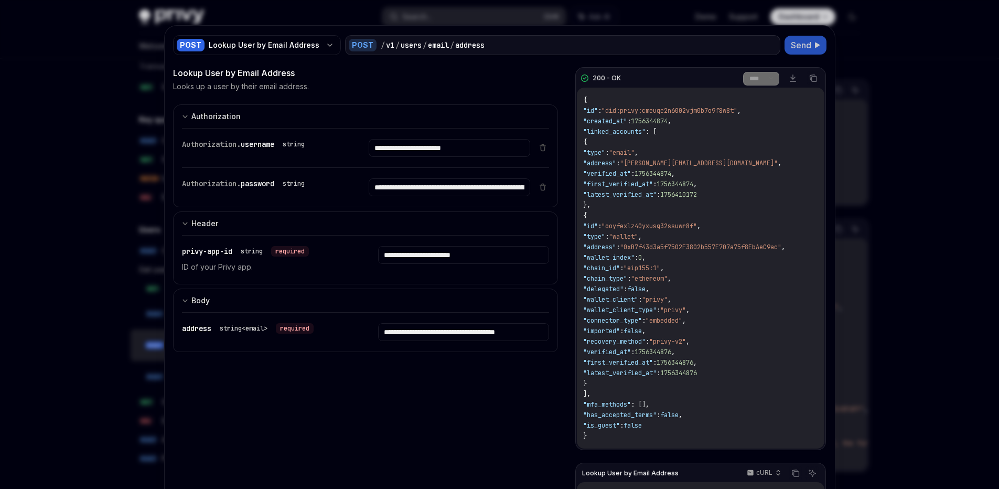
click at [713, 333] on div "{ "id" : "did:privy:cmeuqe2n6002vjm0b7o9f8w8t" , "created_at" : 1756344874 , "l…" at bounding box center [700, 268] width 247 height 361
click at [946, 81] on div at bounding box center [499, 244] width 999 height 489
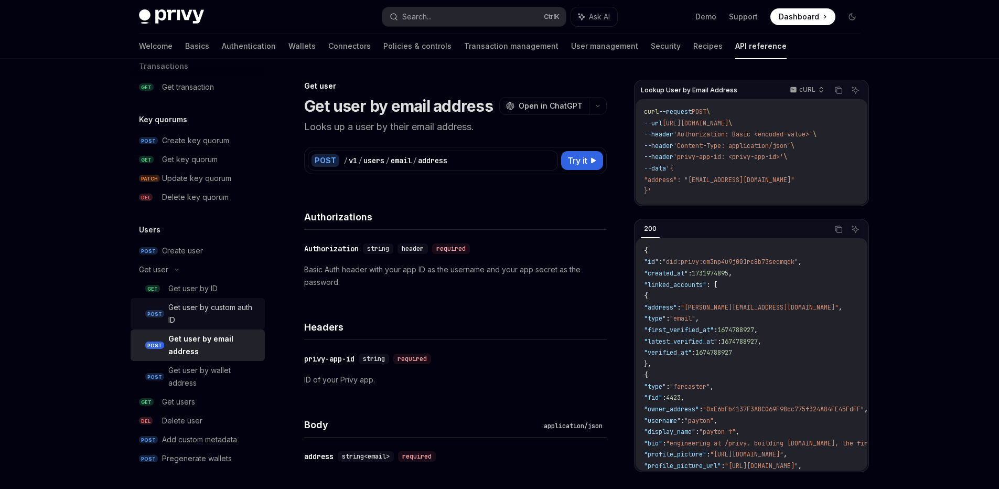
click at [202, 316] on div "Get user by custom auth ID" at bounding box center [213, 313] width 90 height 25
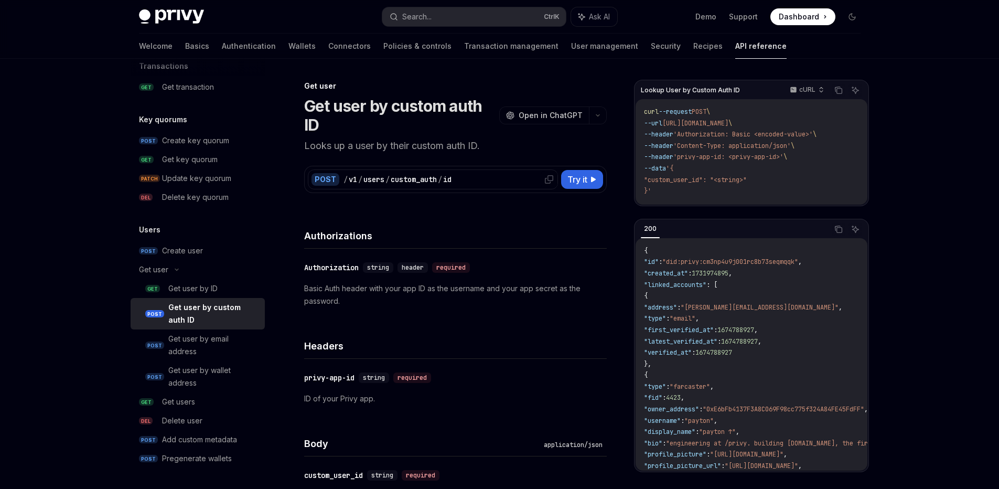
click at [414, 177] on div "custom_auth" at bounding box center [414, 179] width 46 height 10
click at [420, 182] on div "custom_auth" at bounding box center [414, 179] width 46 height 10
click at [191, 353] on div "Get user by email address" at bounding box center [213, 344] width 90 height 25
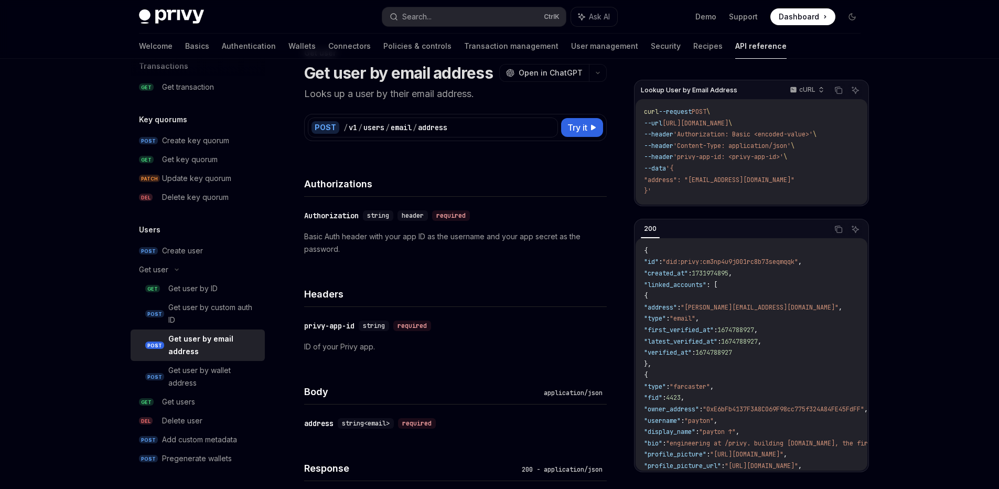
scroll to position [39, 0]
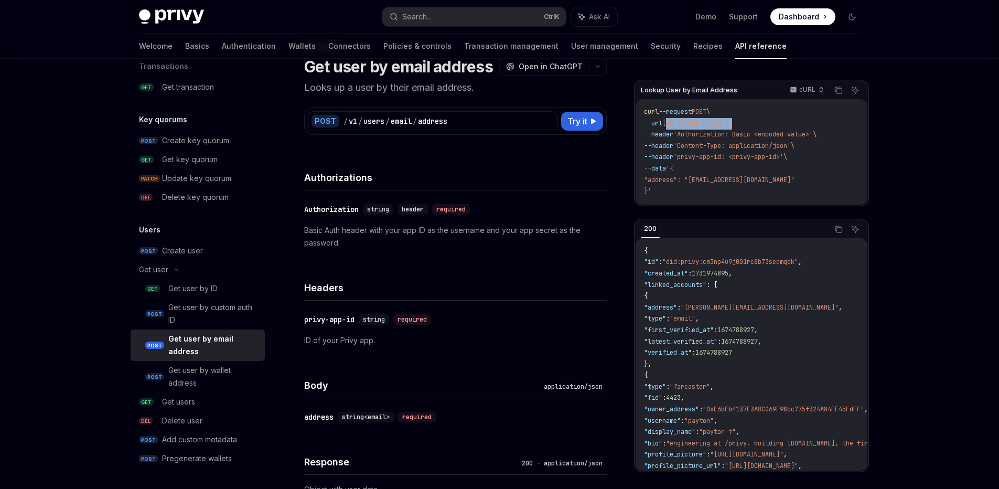
drag, startPoint x: 672, startPoint y: 122, endPoint x: 838, endPoint y: 124, distance: 166.2
click at [732, 124] on span "--url https://api.privy.io/v1/users/email/address \" at bounding box center [688, 123] width 88 height 8
copy span "https://api.privy.io/v1/users/email/address"
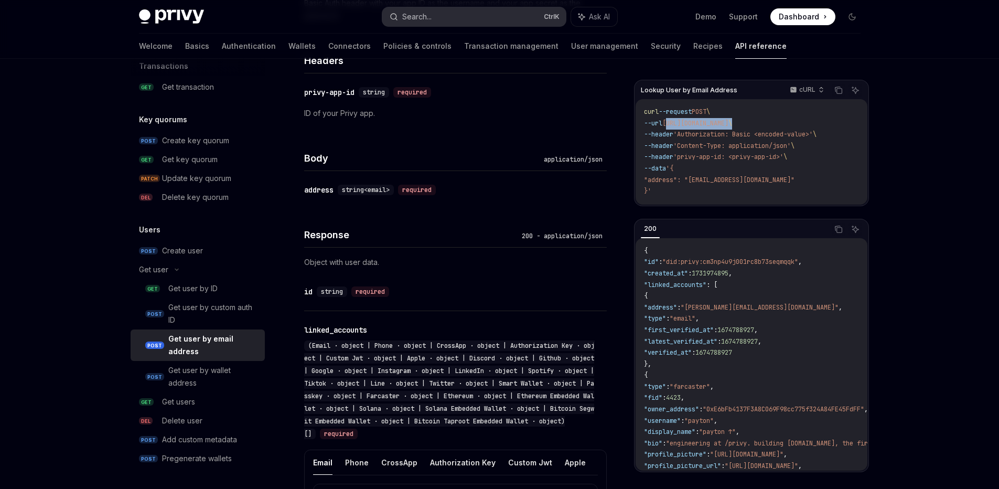
scroll to position [259, 0]
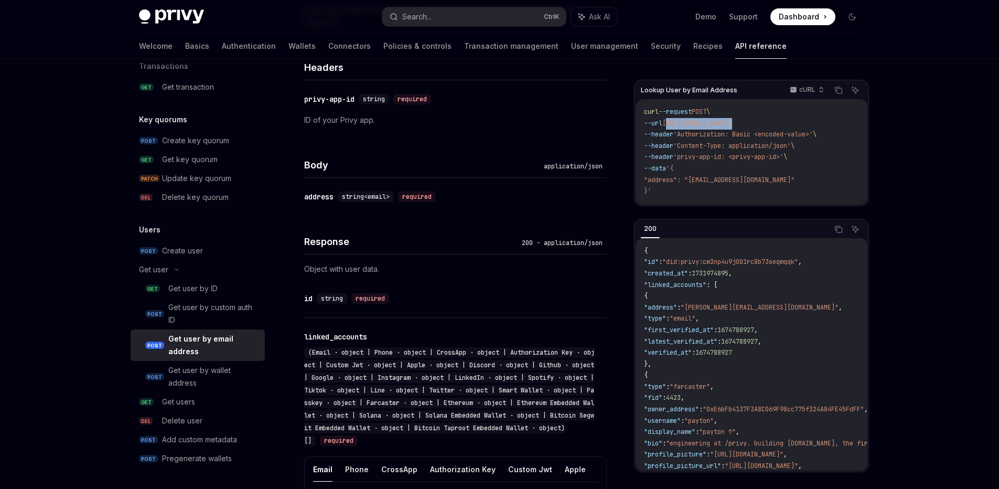
click at [728, 123] on span "https://api.privy.io/v1/users/email/address" at bounding box center [695, 123] width 66 height 8
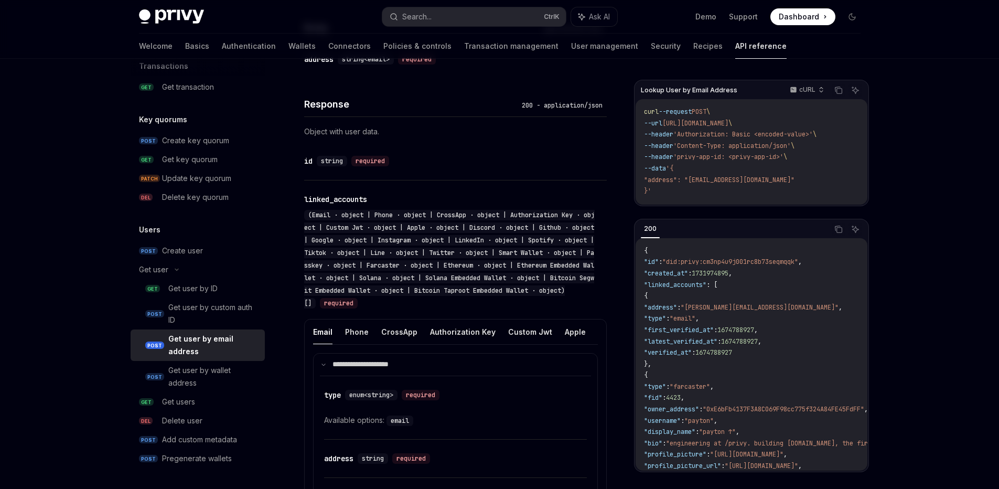
scroll to position [488, 0]
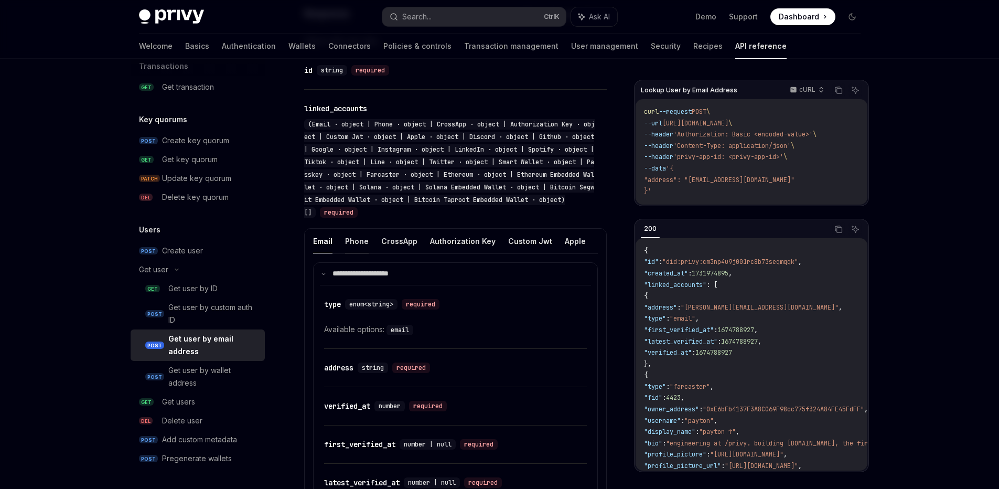
click at [358, 241] on button "Phone" at bounding box center [357, 241] width 24 height 25
click at [335, 374] on div "​ phoneNumber string required" at bounding box center [450, 367] width 252 height 13
click at [338, 373] on div "phoneNumber" at bounding box center [347, 367] width 46 height 10
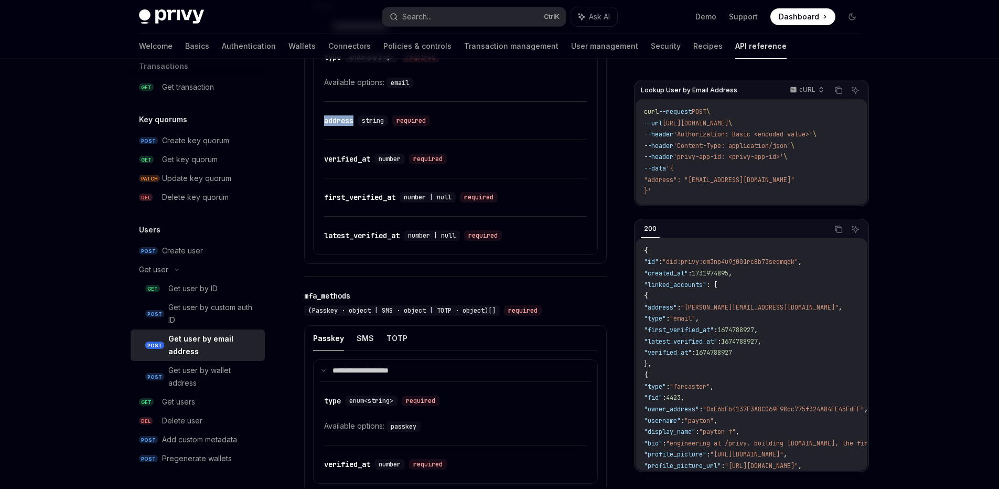
scroll to position [535, 0]
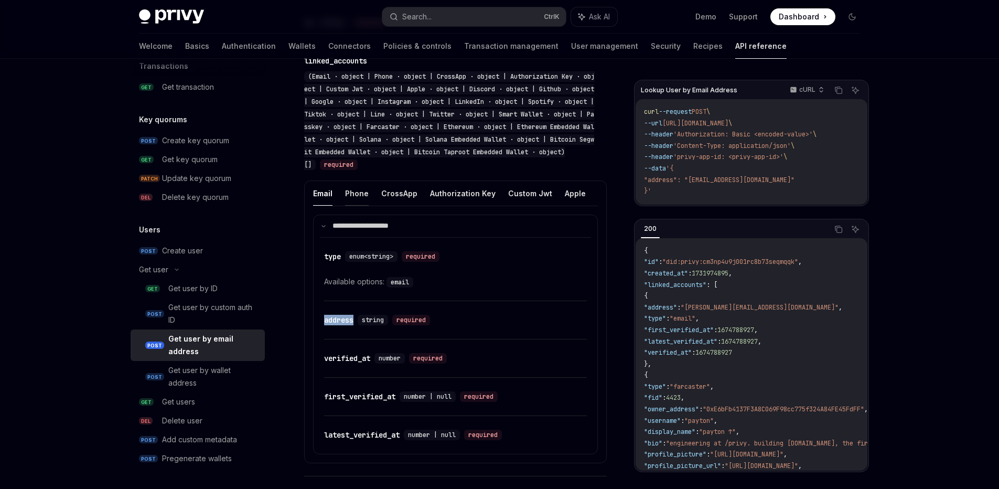
click at [356, 198] on button "Phone" at bounding box center [357, 193] width 24 height 25
drag, startPoint x: 376, startPoint y: 328, endPoint x: 324, endPoint y: 327, distance: 51.4
click at [324, 325] on div "​ phoneNumber string required" at bounding box center [387, 320] width 127 height 10
copy div "phoneNumber"
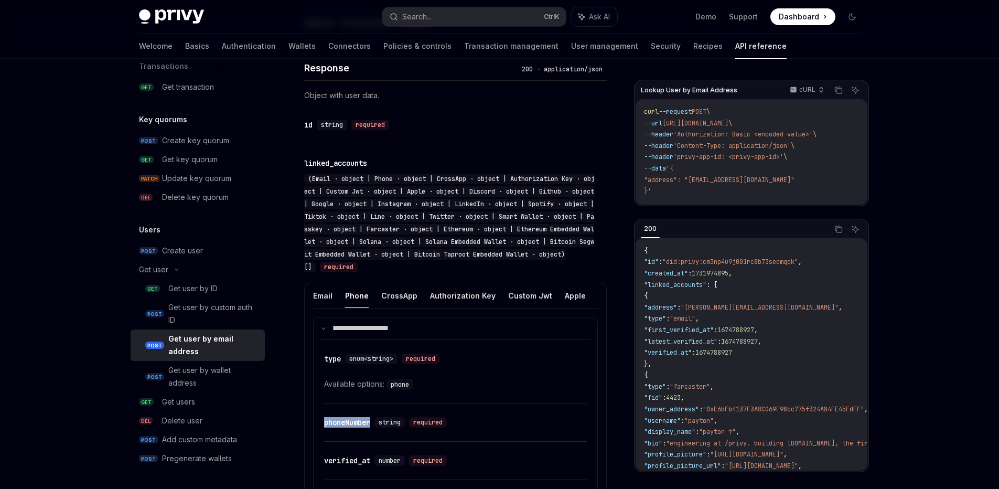
scroll to position [511, 0]
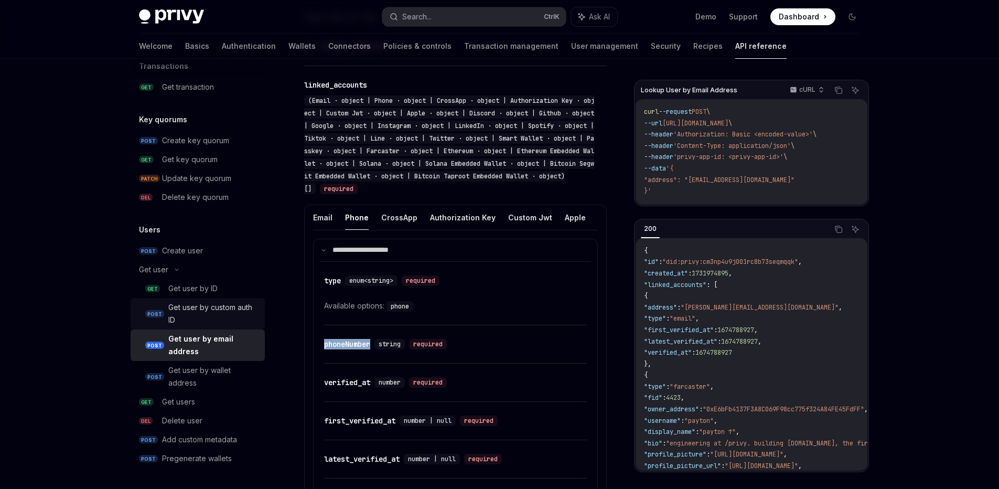
click at [224, 311] on div "Get user by custom auth ID" at bounding box center [213, 313] width 90 height 25
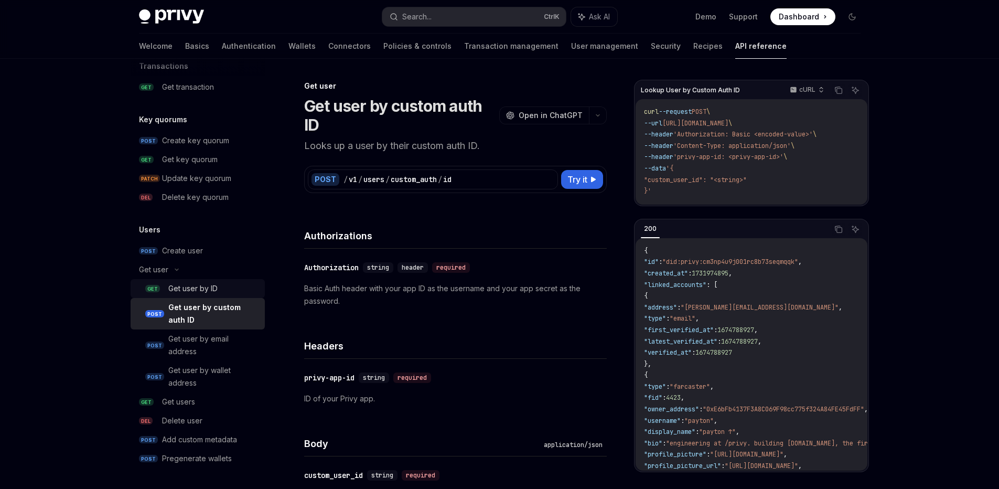
click at [187, 285] on div "Get user by ID" at bounding box center [192, 288] width 49 height 13
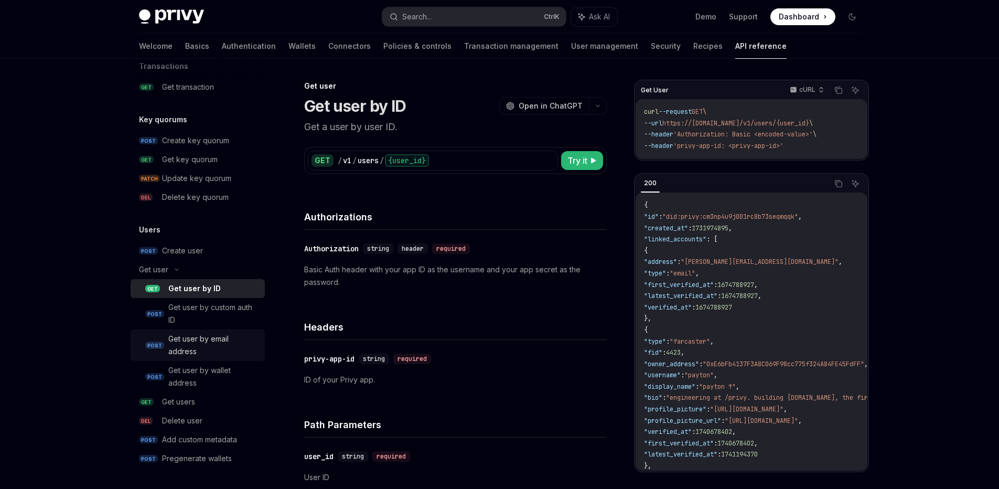
click at [181, 345] on div "Get user by email address" at bounding box center [213, 344] width 90 height 25
type textarea "*"
